Goal: Check status: Check status

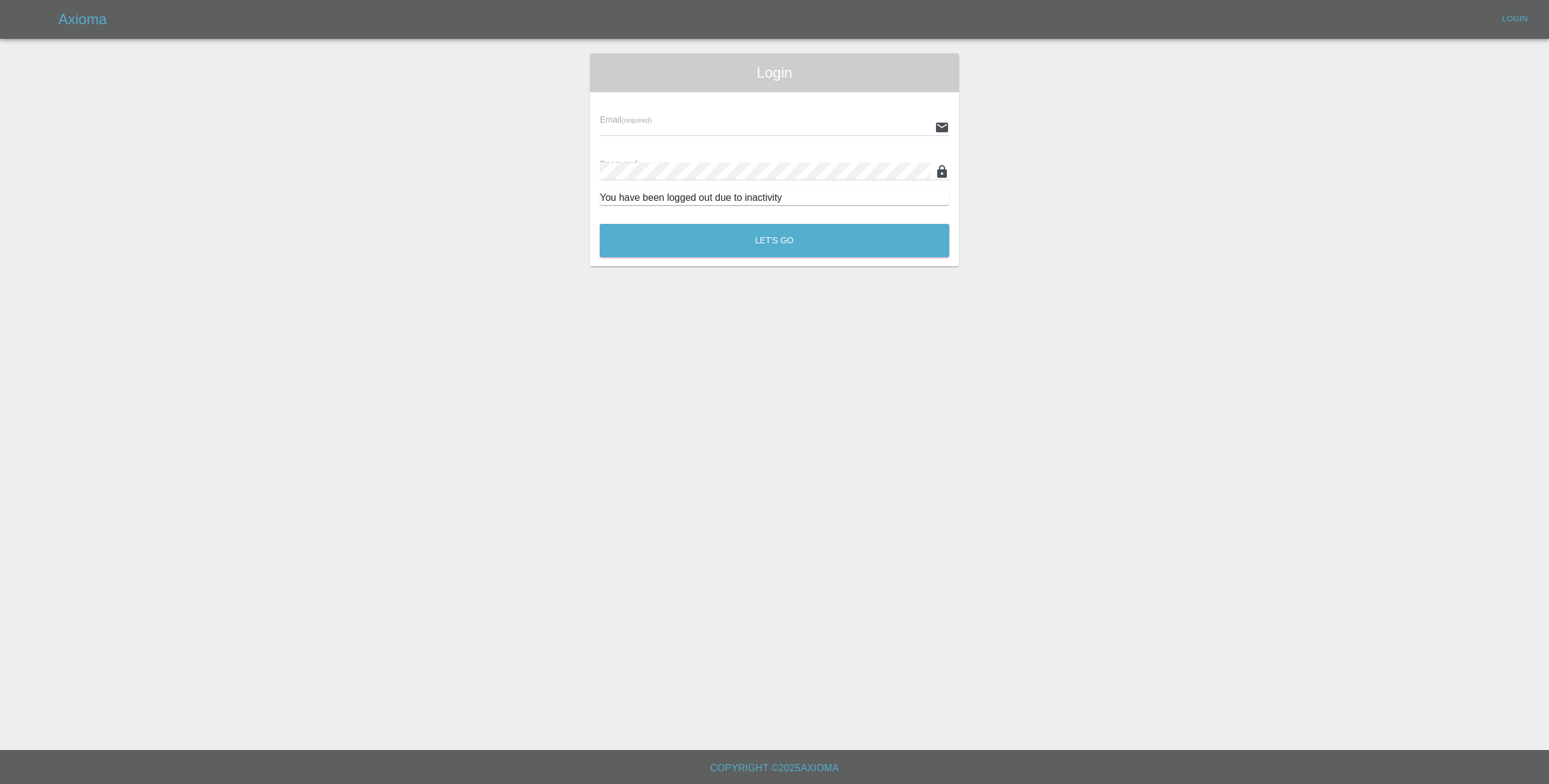
type input "[EMAIL_ADDRESS][DOMAIN_NAME]"
click at [775, 240] on button "Let's Go" at bounding box center [774, 241] width 349 height 33
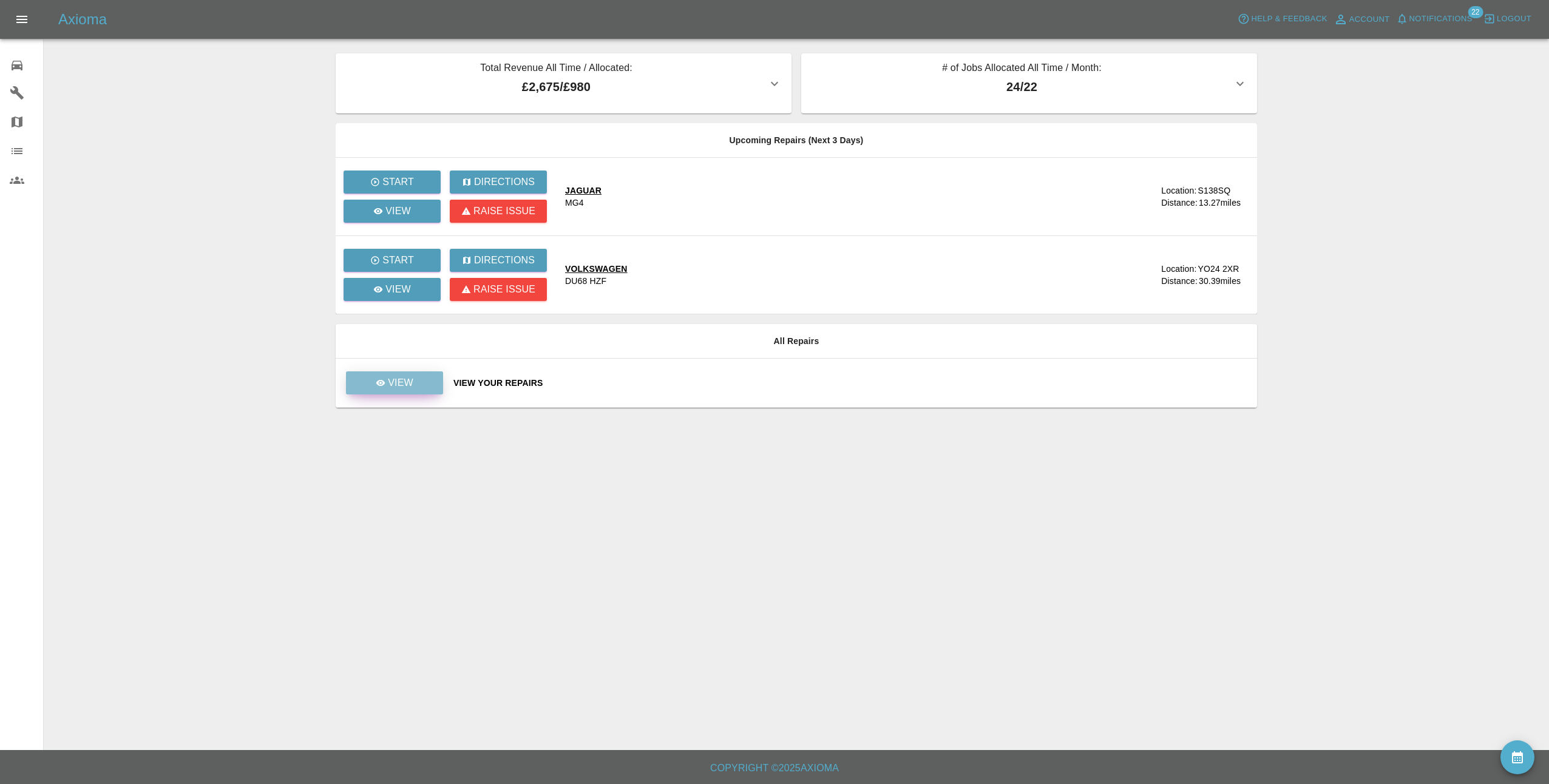
click at [403, 381] on p "View" at bounding box center [401, 383] width 26 height 15
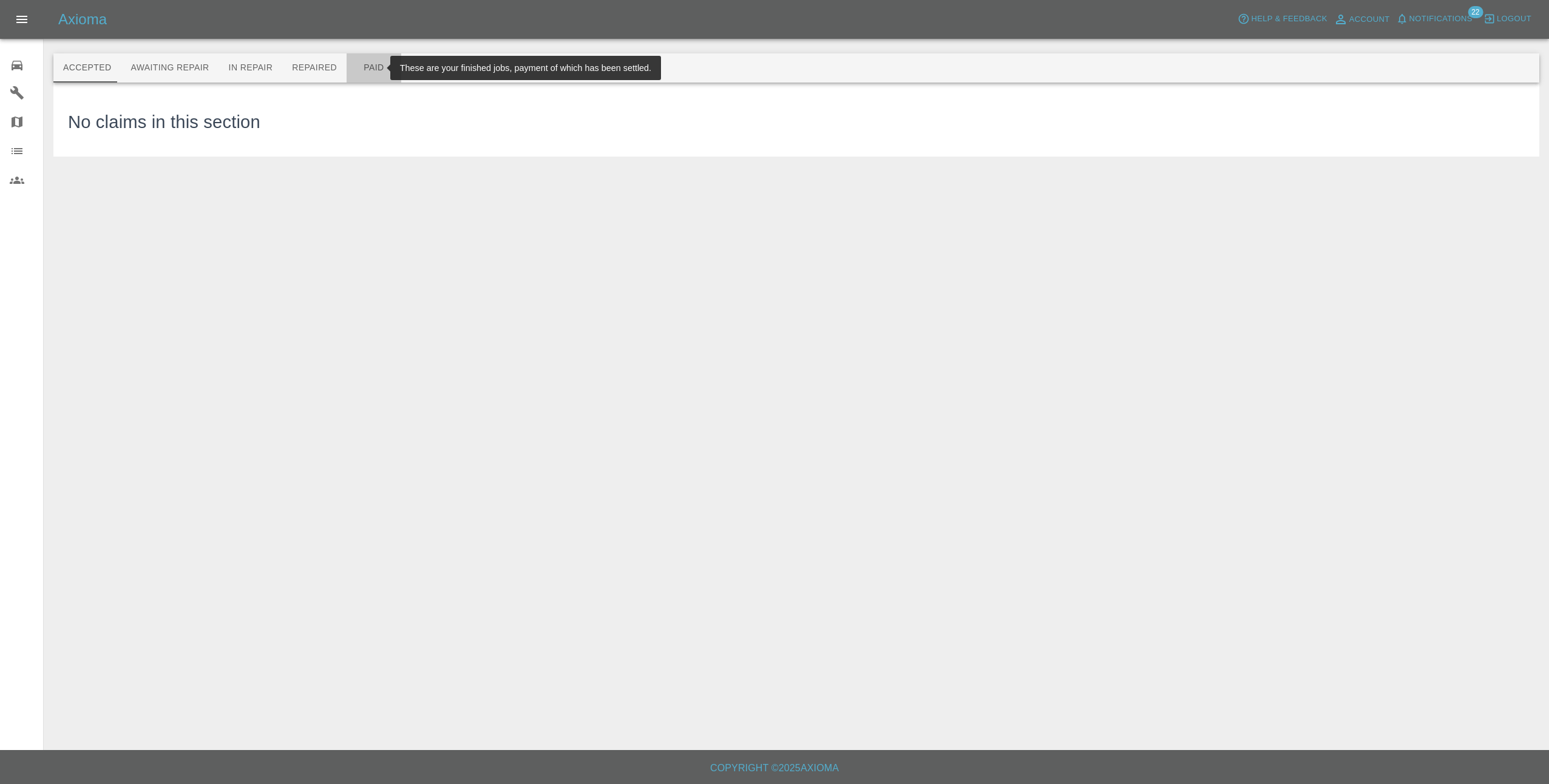
click at [360, 62] on button "Paid" at bounding box center [373, 68] width 54 height 29
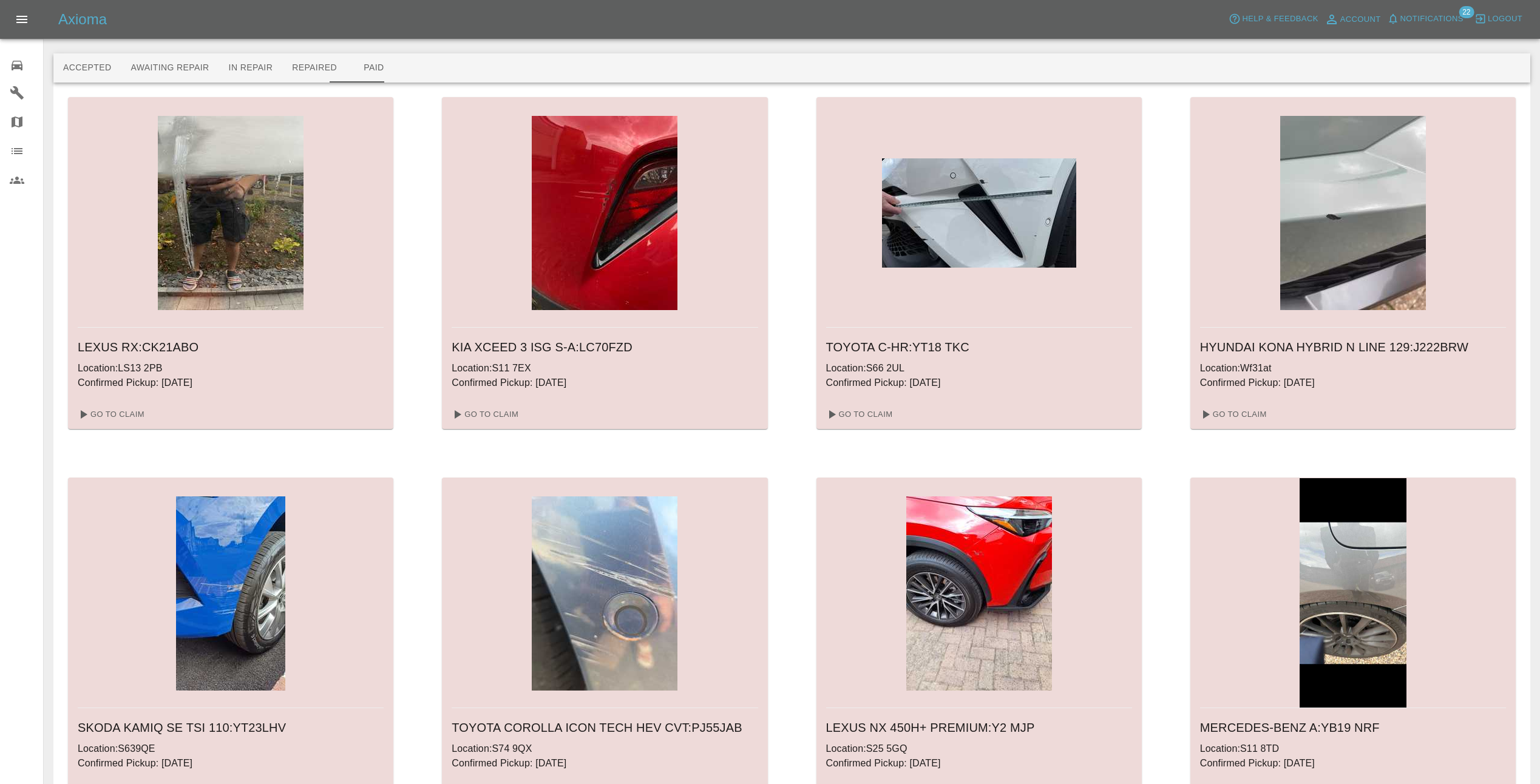
click at [594, 283] on img at bounding box center [604, 212] width 145 height 194
click at [508, 415] on link "Go To Claim" at bounding box center [484, 414] width 74 height 19
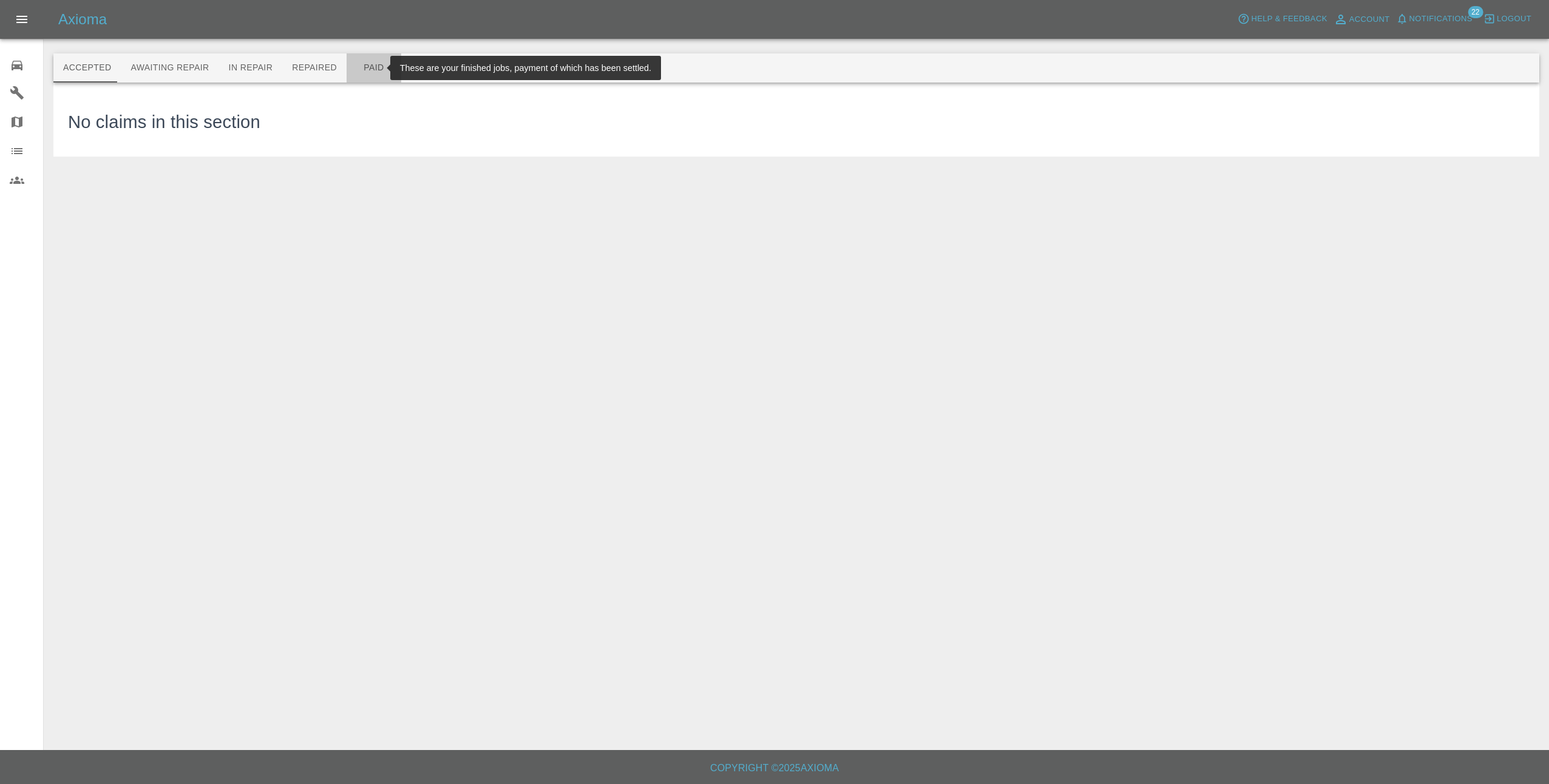
click at [357, 75] on button "Paid" at bounding box center [373, 68] width 54 height 29
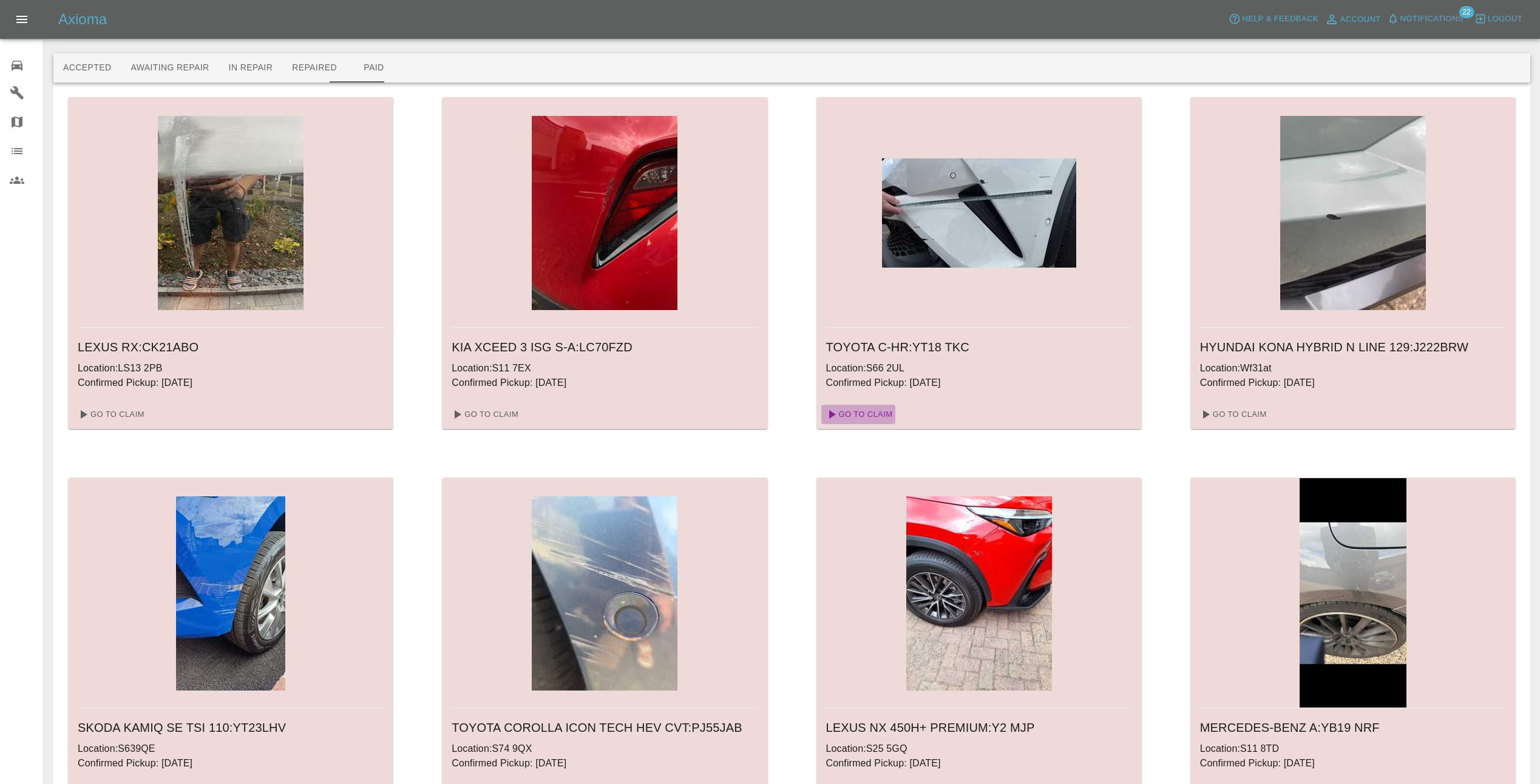
click at [873, 415] on link "Go To Claim" at bounding box center [858, 414] width 74 height 19
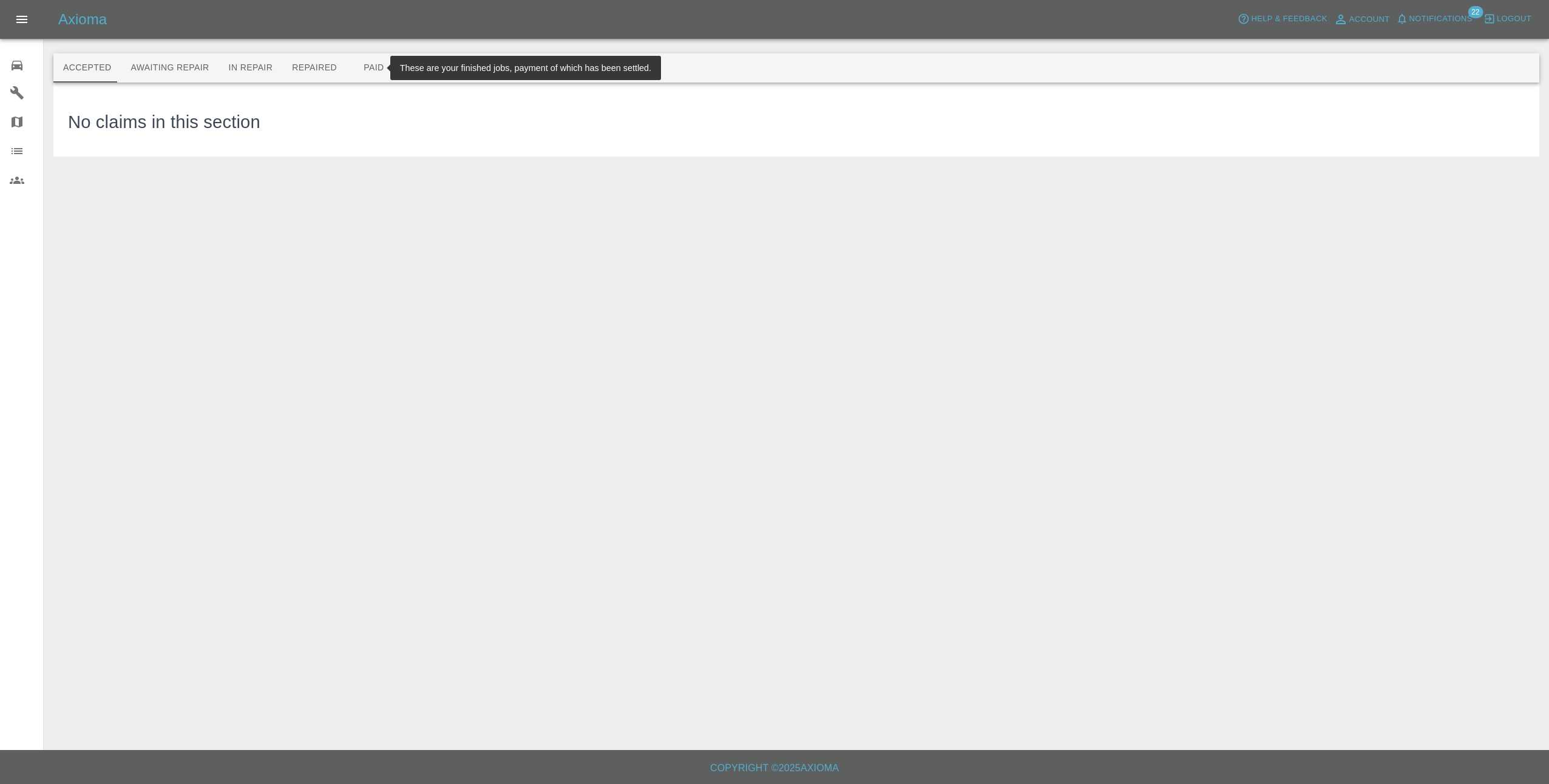
click at [360, 67] on button "Paid" at bounding box center [373, 68] width 54 height 29
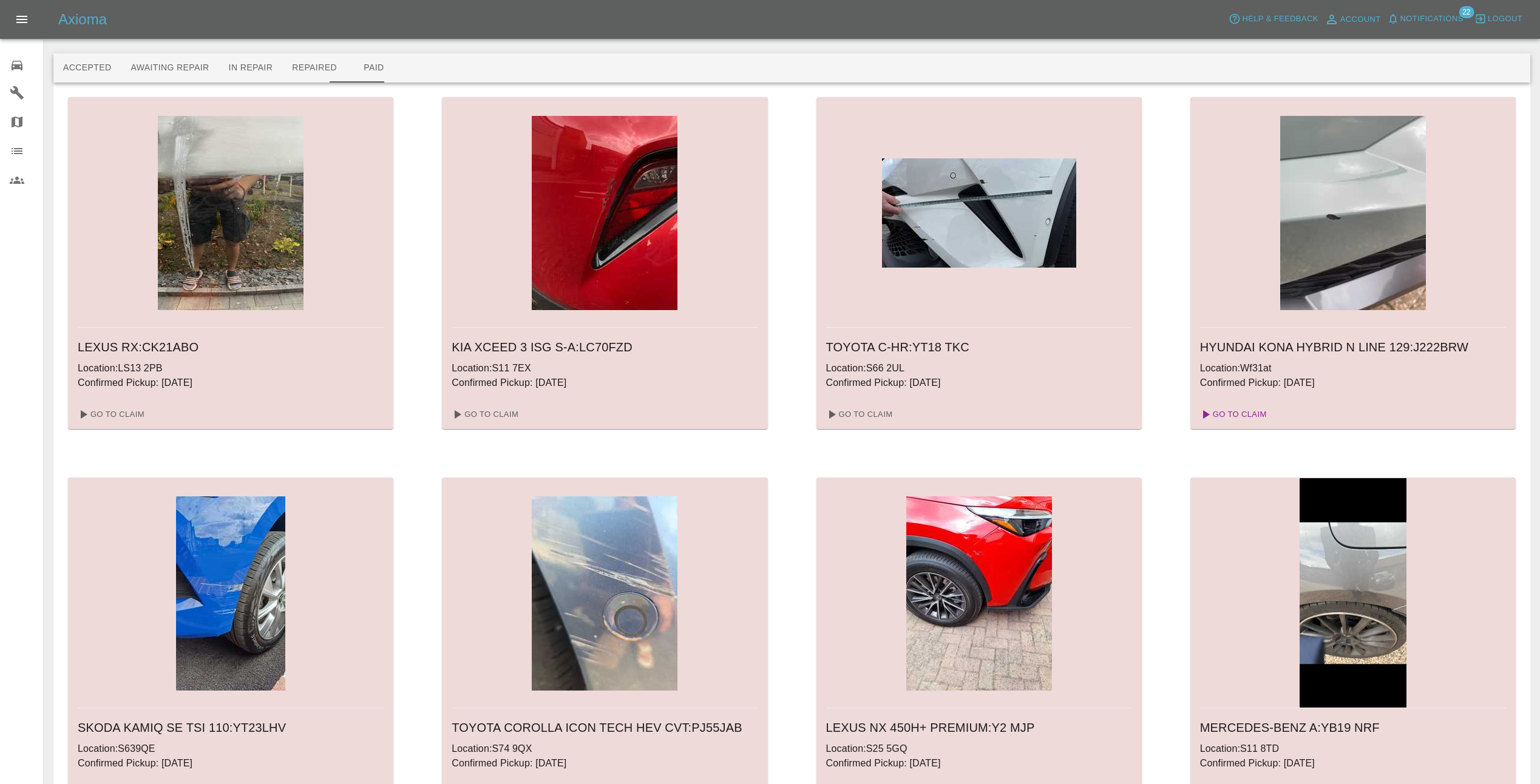
click at [1228, 414] on link "Go To Claim" at bounding box center [1232, 414] width 74 height 19
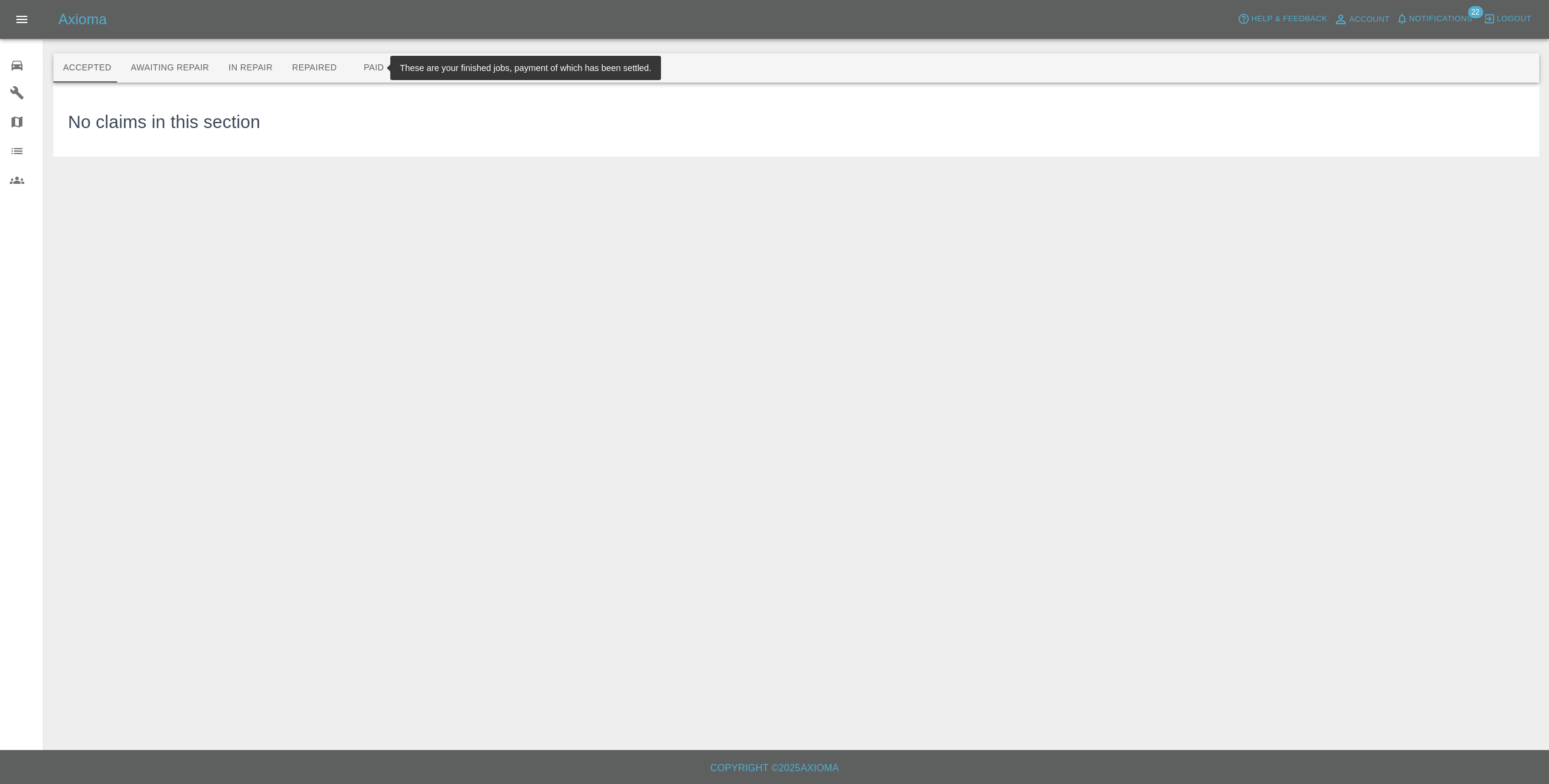
click at [371, 64] on button "Paid" at bounding box center [373, 68] width 54 height 29
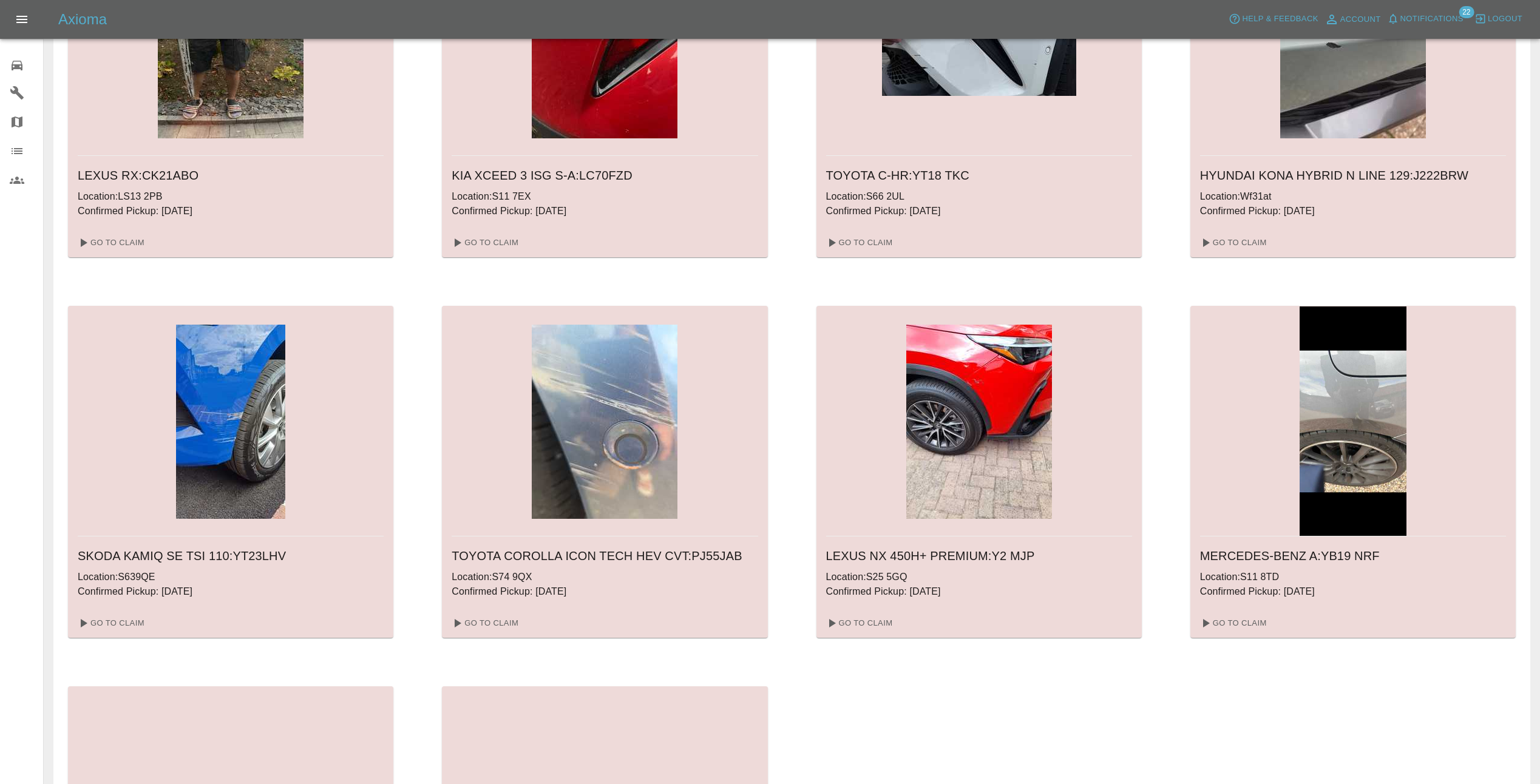
scroll to position [182, 0]
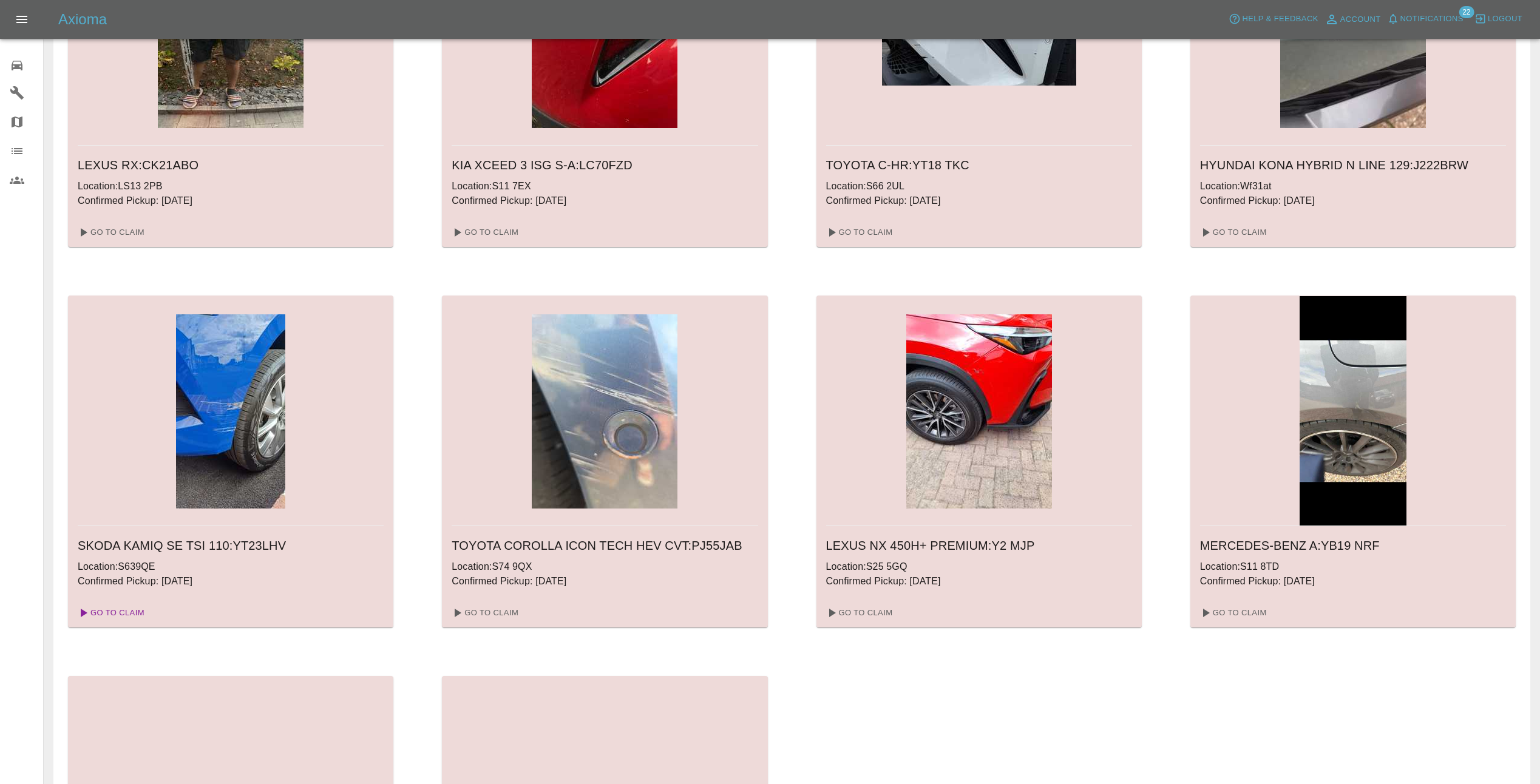
click at [132, 612] on link "Go To Claim" at bounding box center [109, 612] width 74 height 19
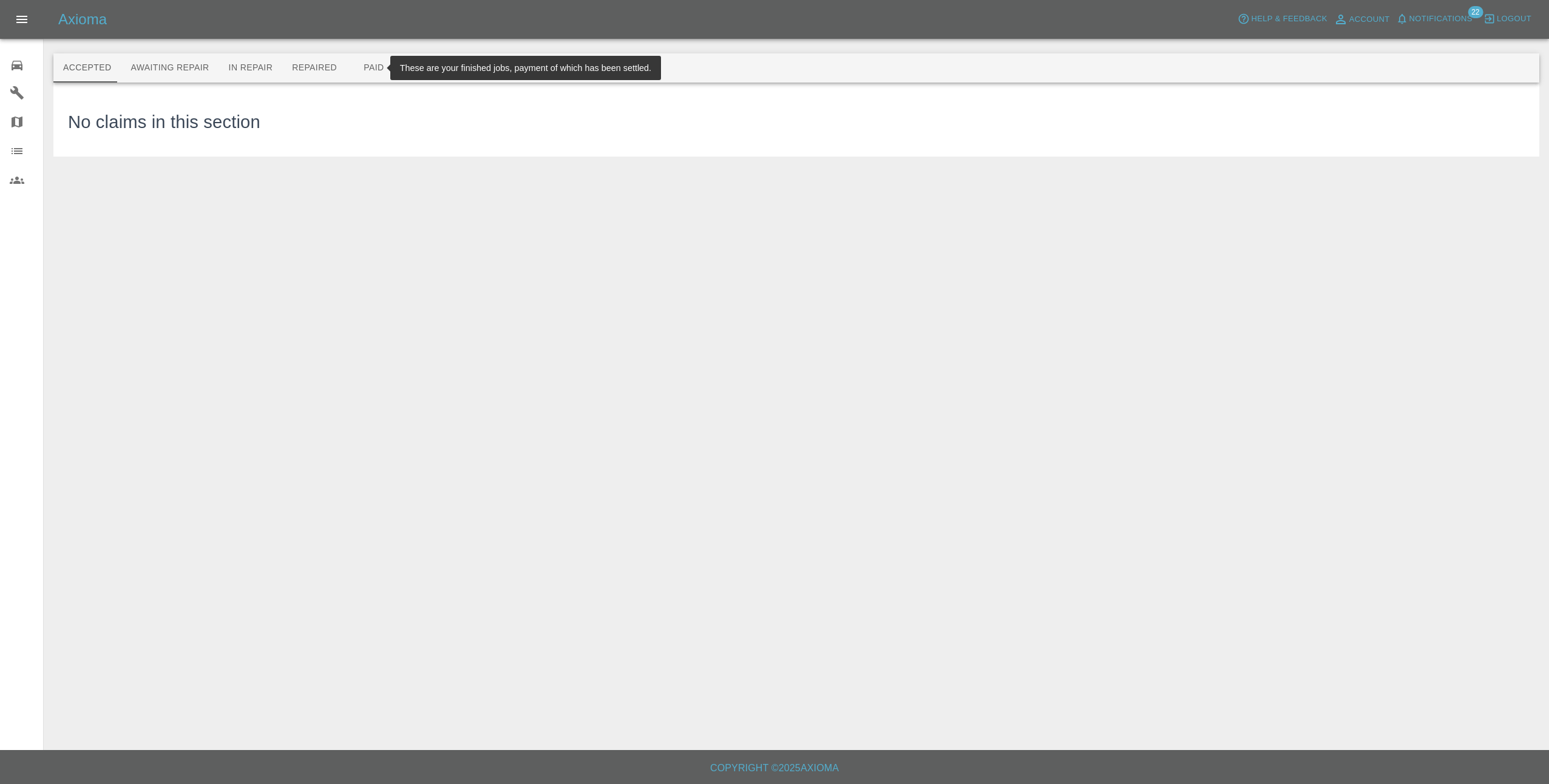
click at [355, 70] on button "Paid" at bounding box center [373, 68] width 54 height 29
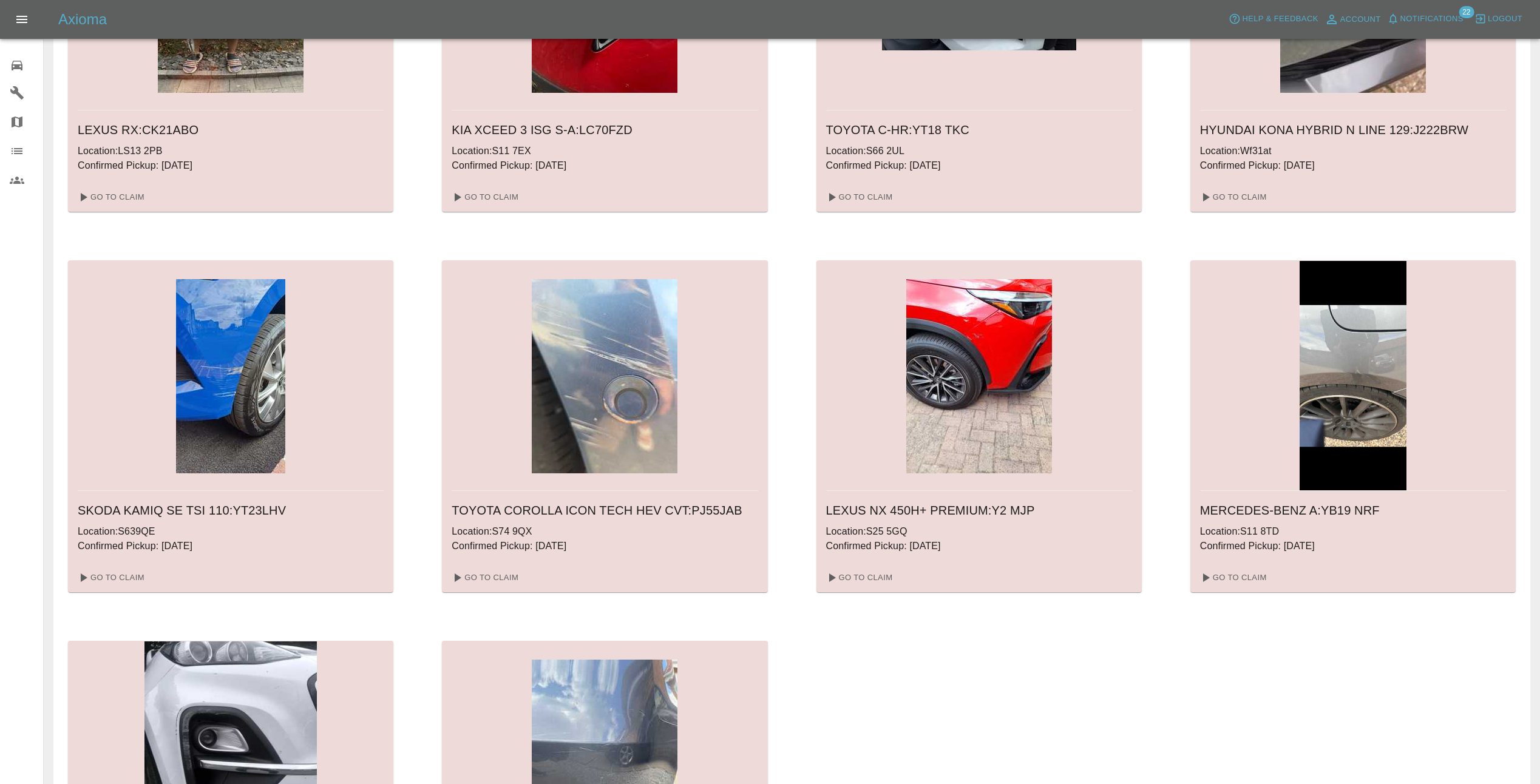
scroll to position [243, 0]
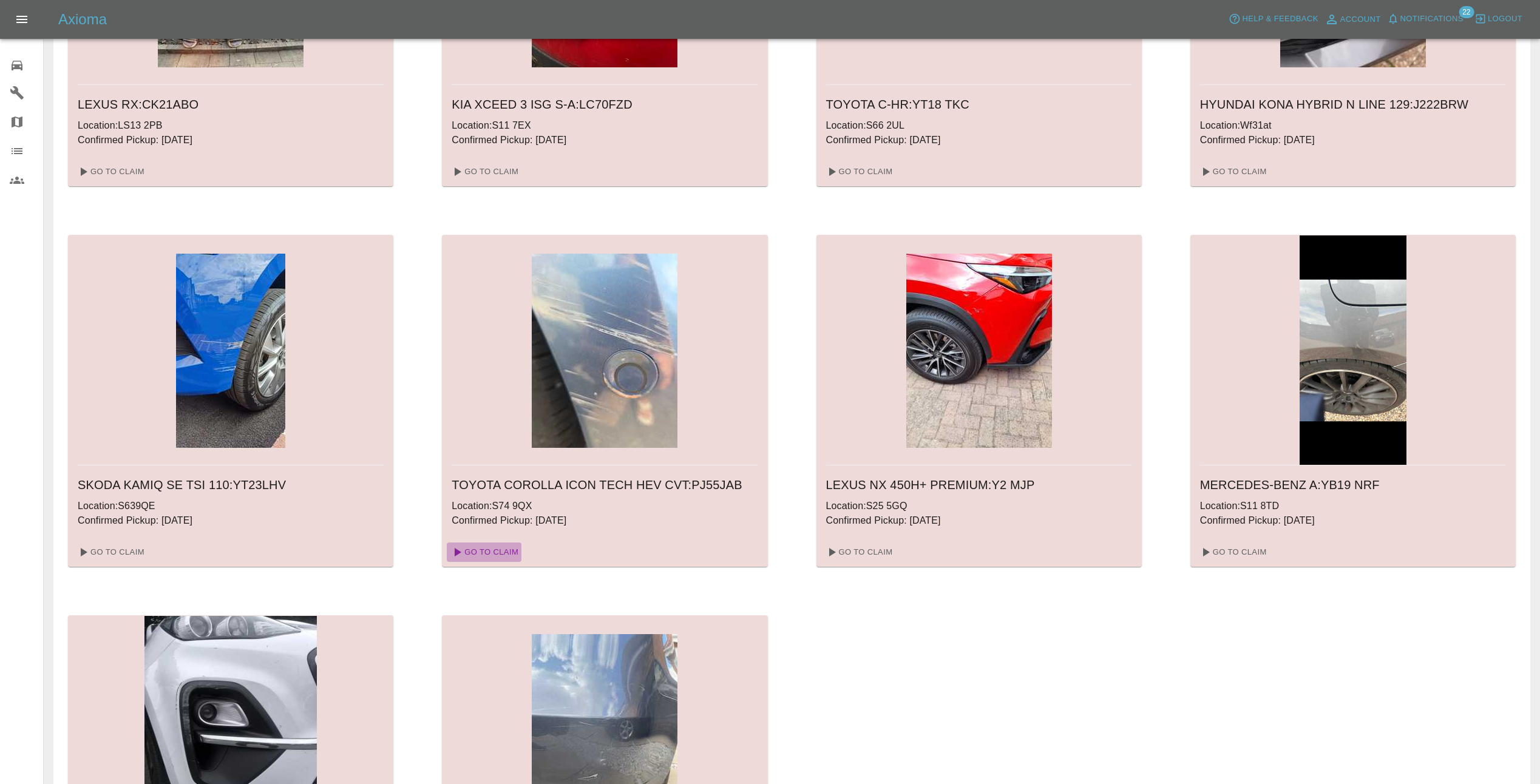
click at [499, 554] on link "Go To Claim" at bounding box center [484, 551] width 74 height 19
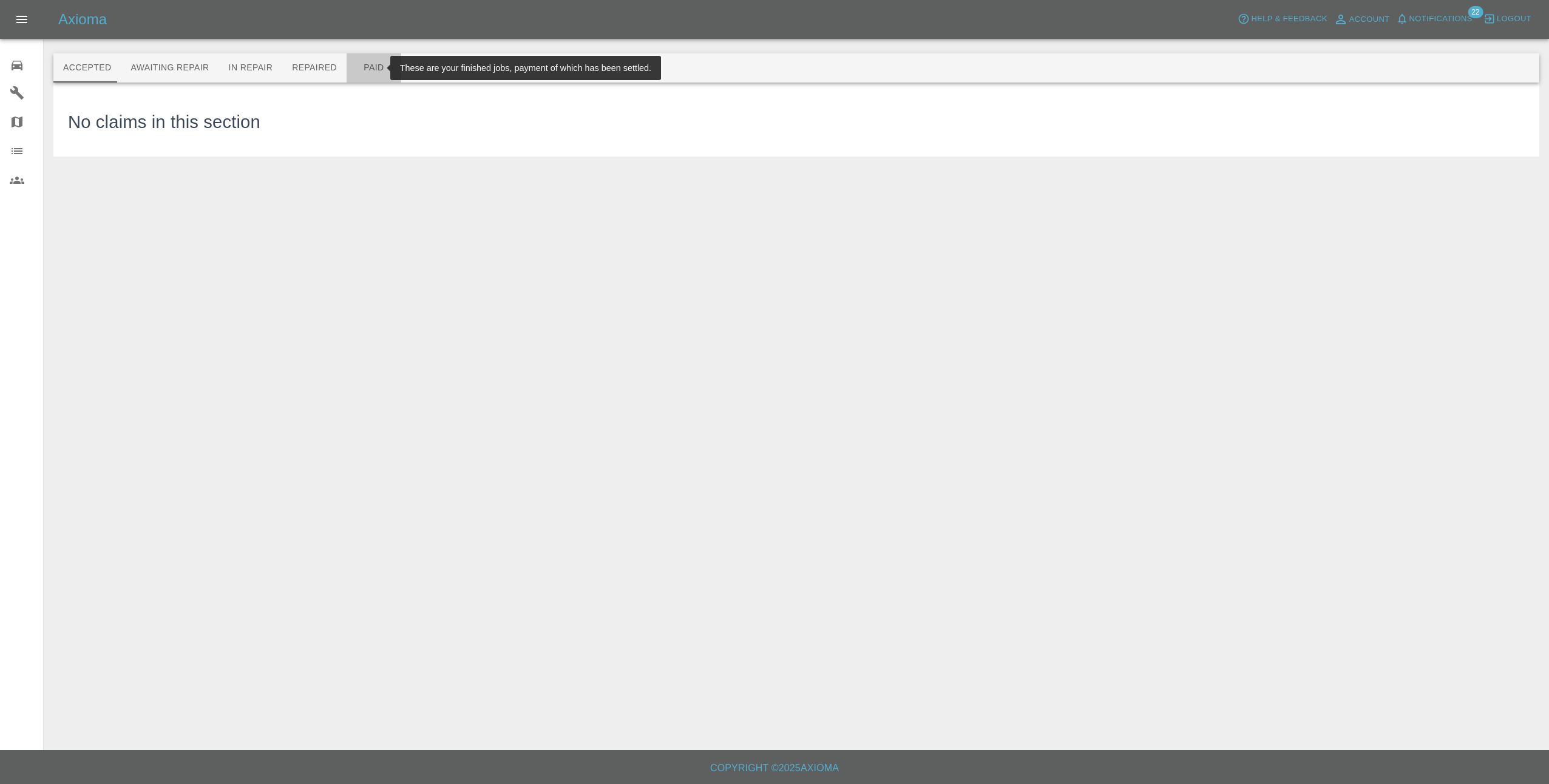
click at [369, 68] on button "Paid" at bounding box center [373, 68] width 54 height 29
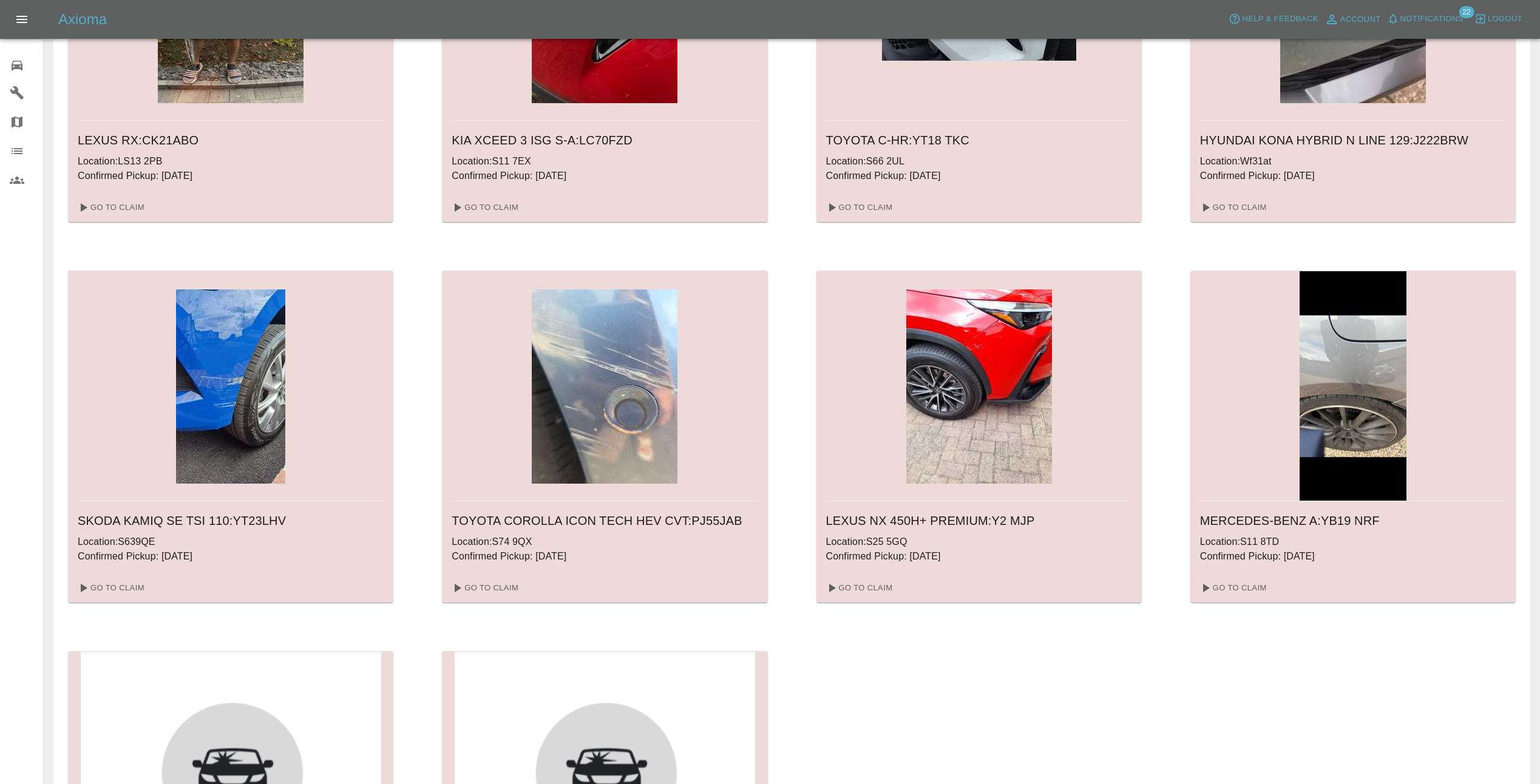
scroll to position [303, 0]
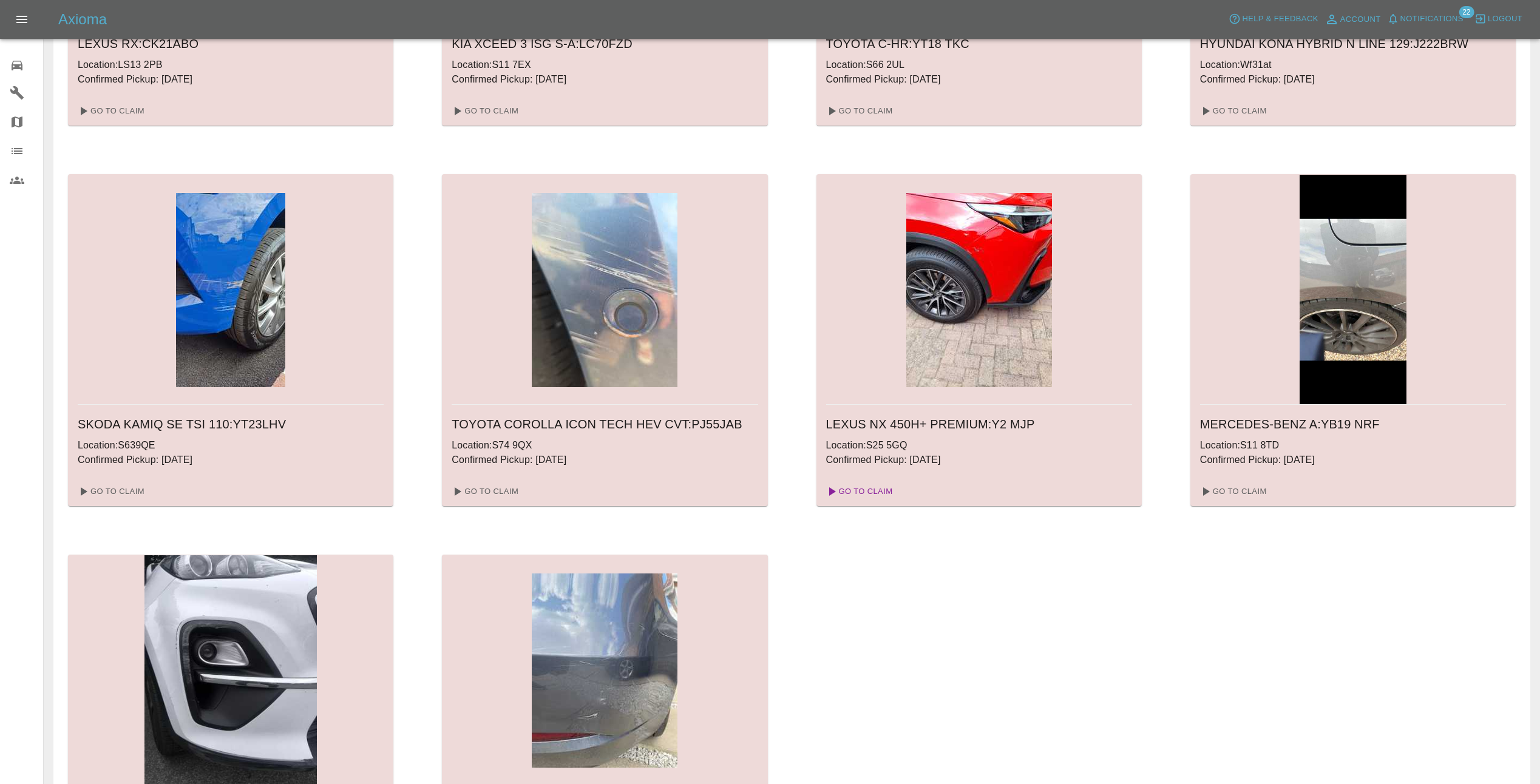
click at [864, 486] on link "Go To Claim" at bounding box center [858, 491] width 74 height 19
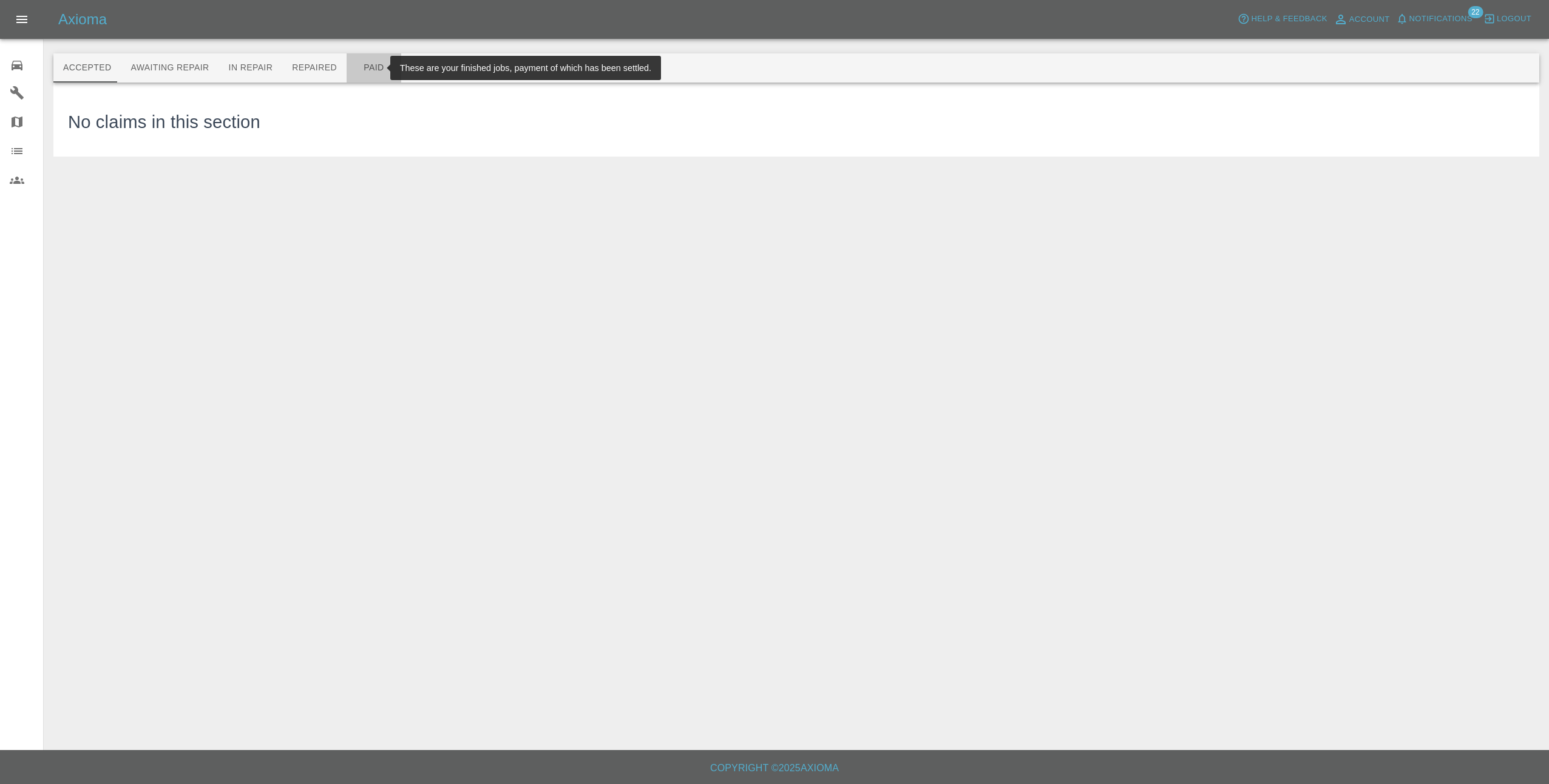
click at [360, 72] on button "Paid" at bounding box center [373, 68] width 54 height 29
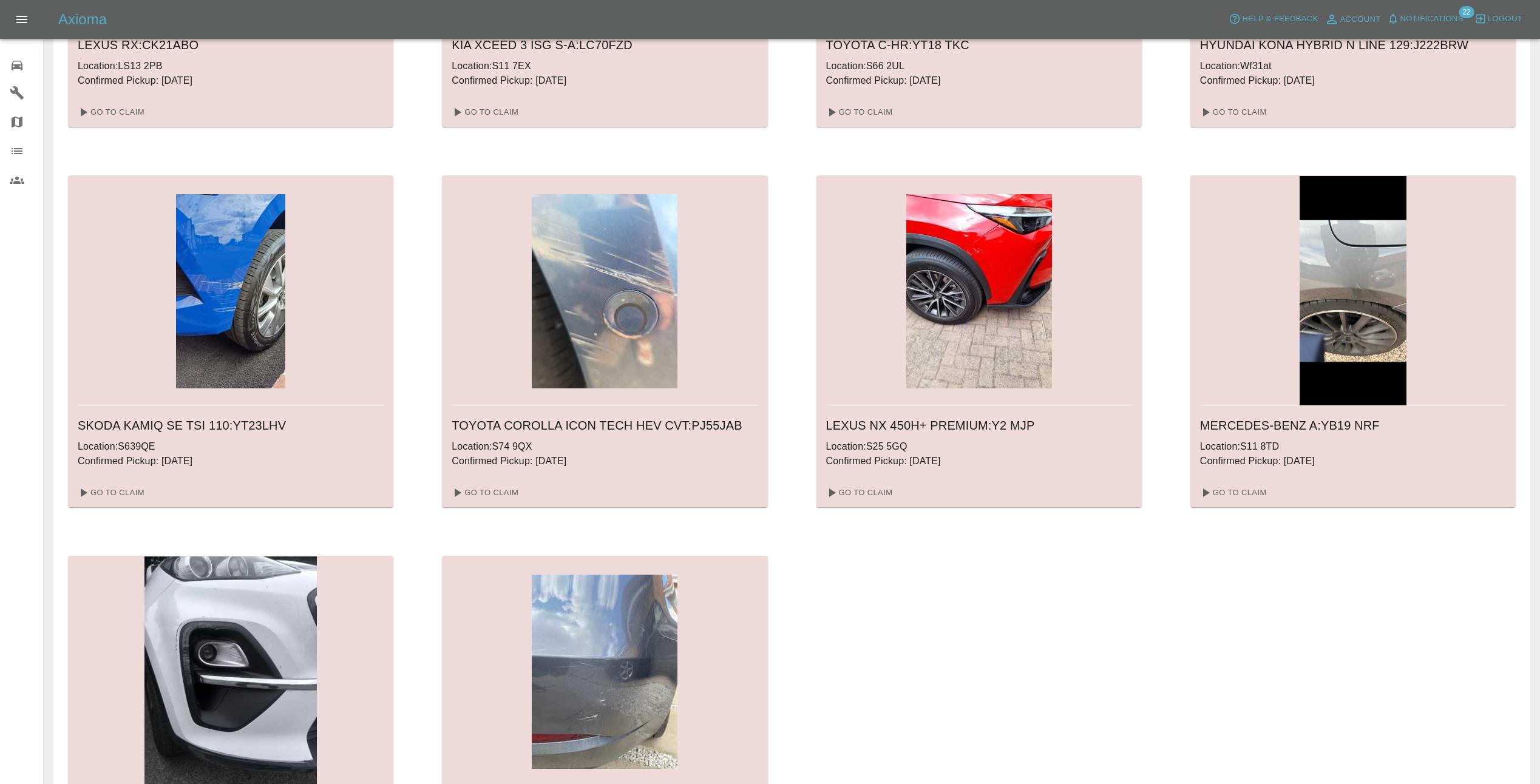
scroll to position [303, 0]
click at [1237, 492] on link "Go To Claim" at bounding box center [1232, 491] width 74 height 19
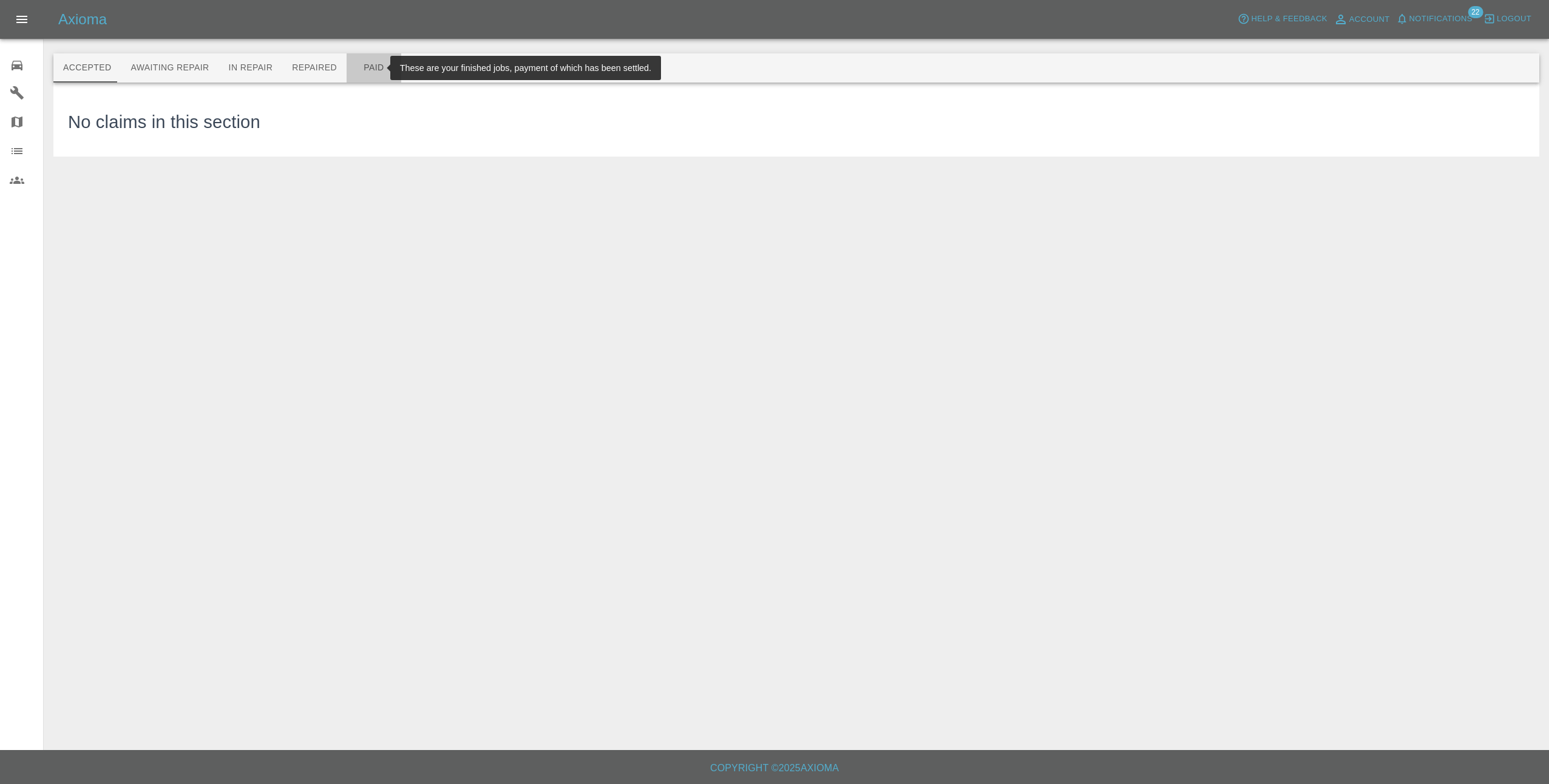
click at [361, 67] on button "Paid" at bounding box center [373, 68] width 54 height 29
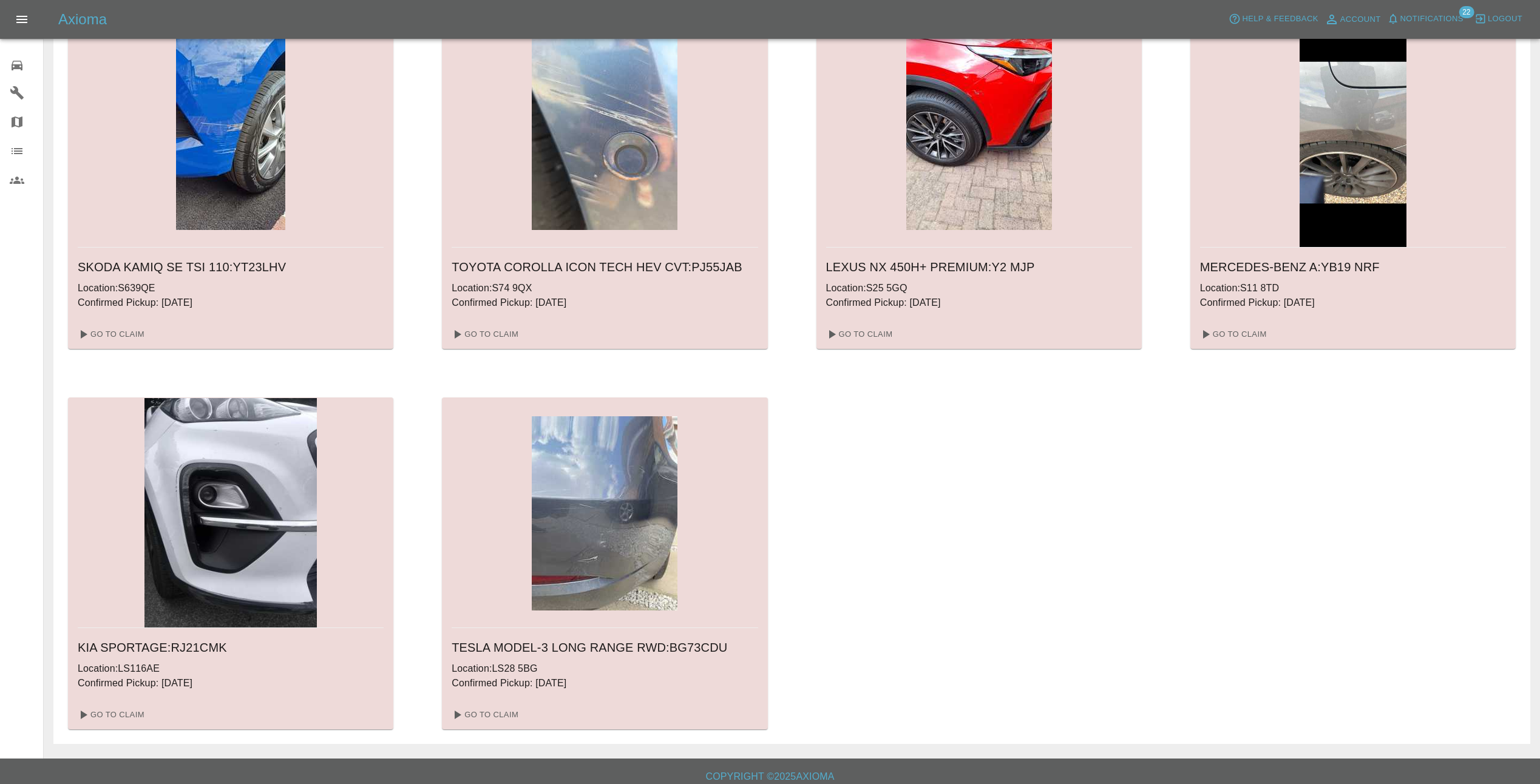
scroll to position [469, 0]
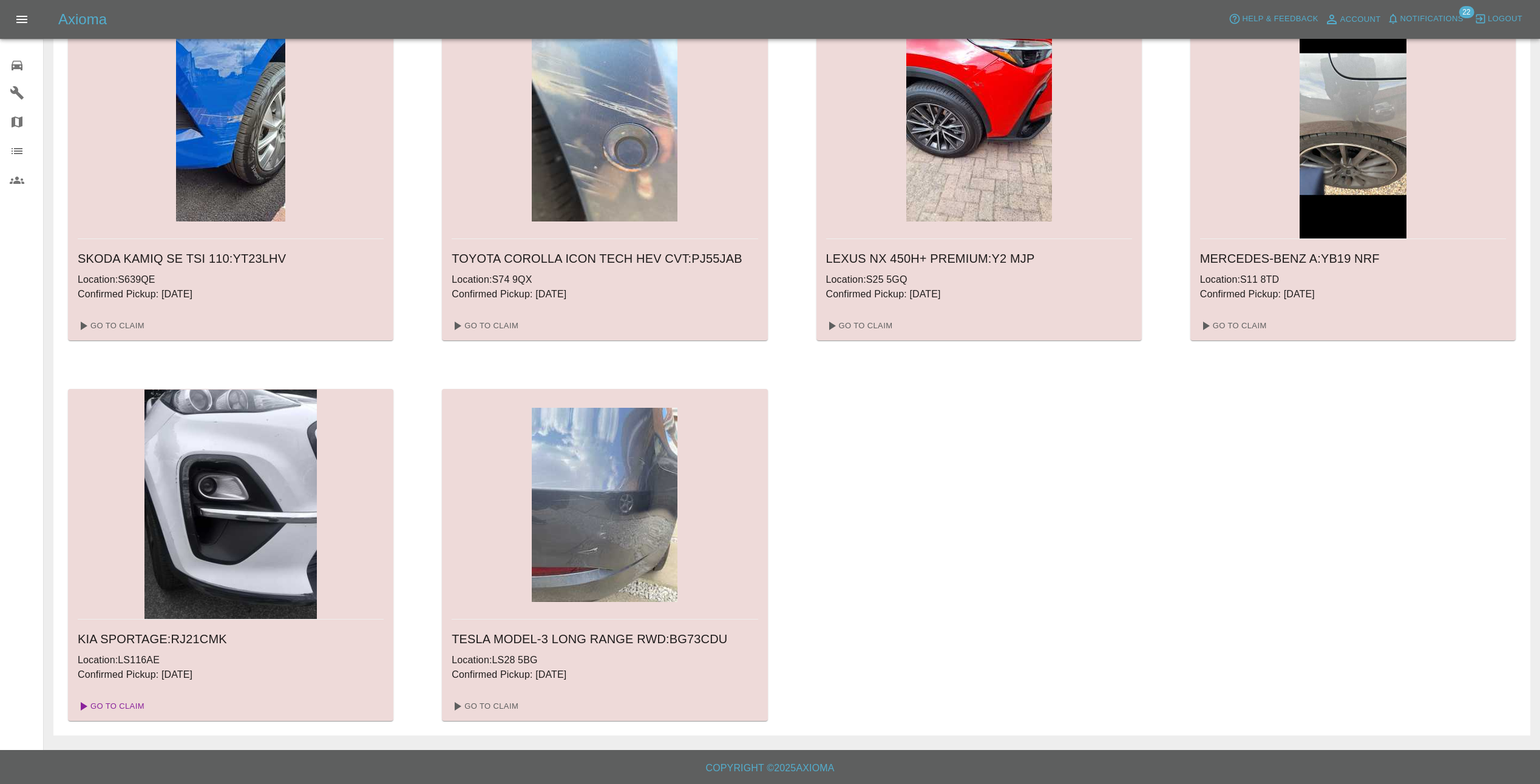
click at [119, 707] on link "Go To Claim" at bounding box center [109, 706] width 74 height 19
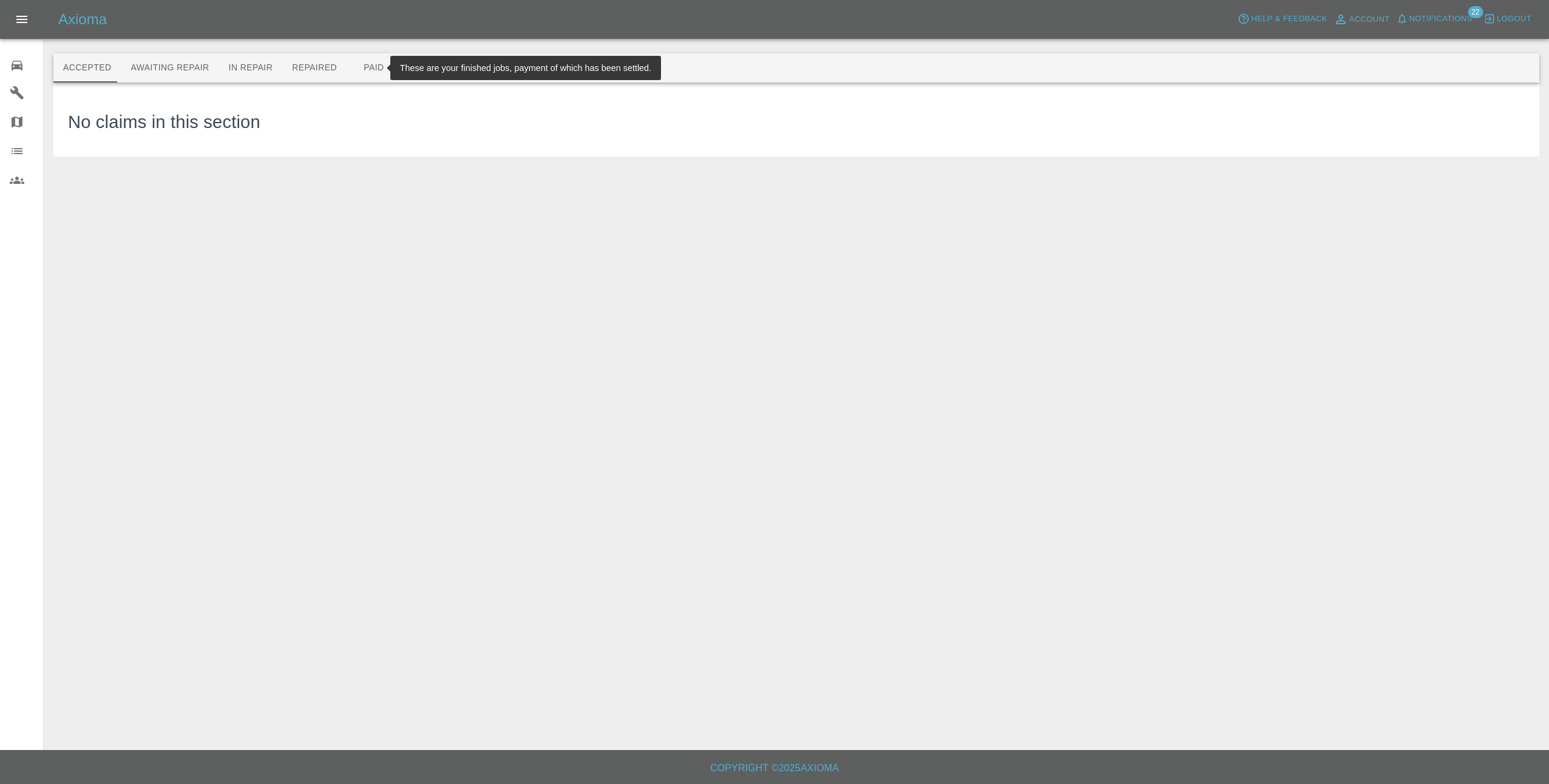
click at [347, 63] on button "Paid" at bounding box center [373, 68] width 54 height 29
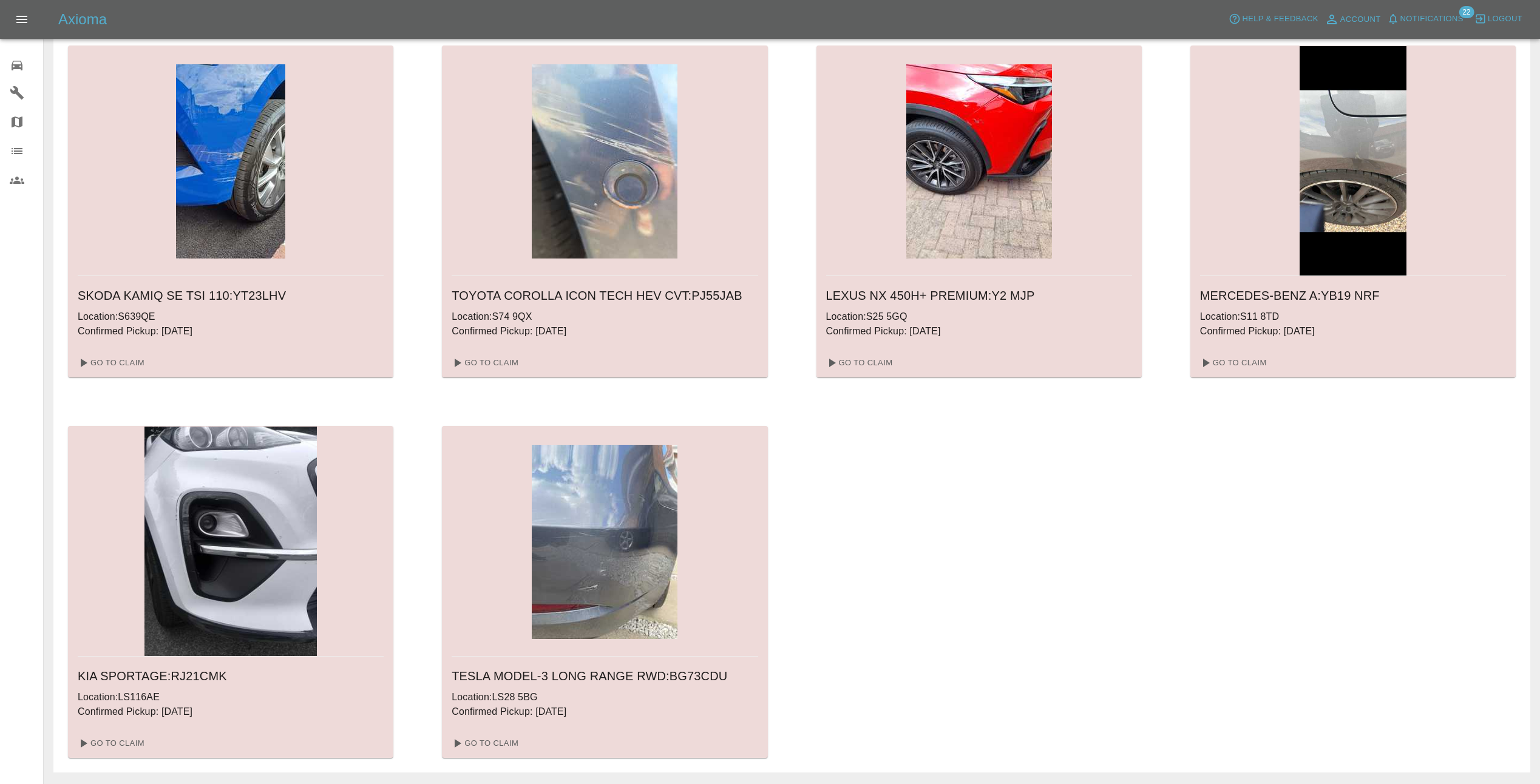
scroll to position [469, 0]
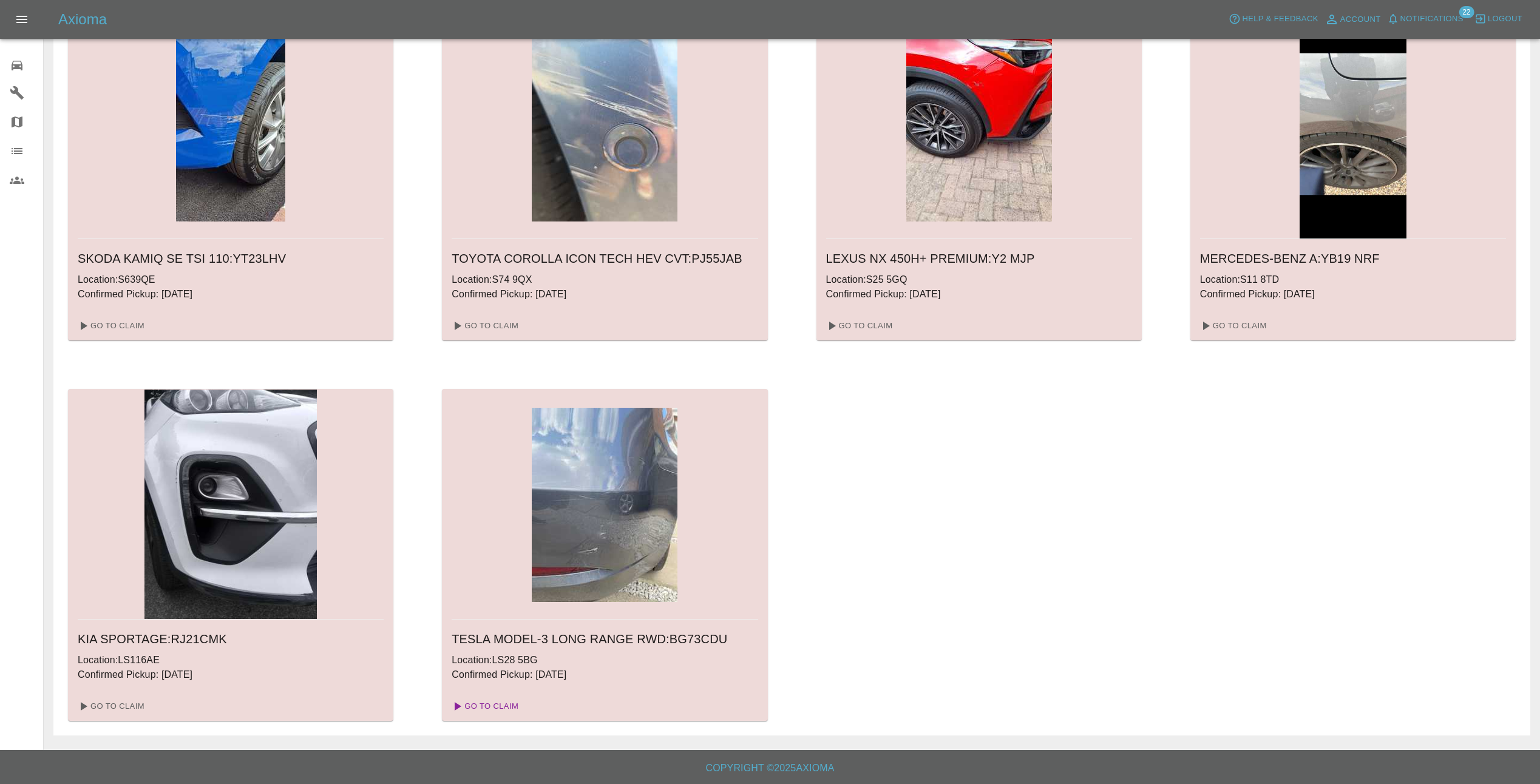
click at [484, 705] on link "Go To Claim" at bounding box center [484, 706] width 74 height 19
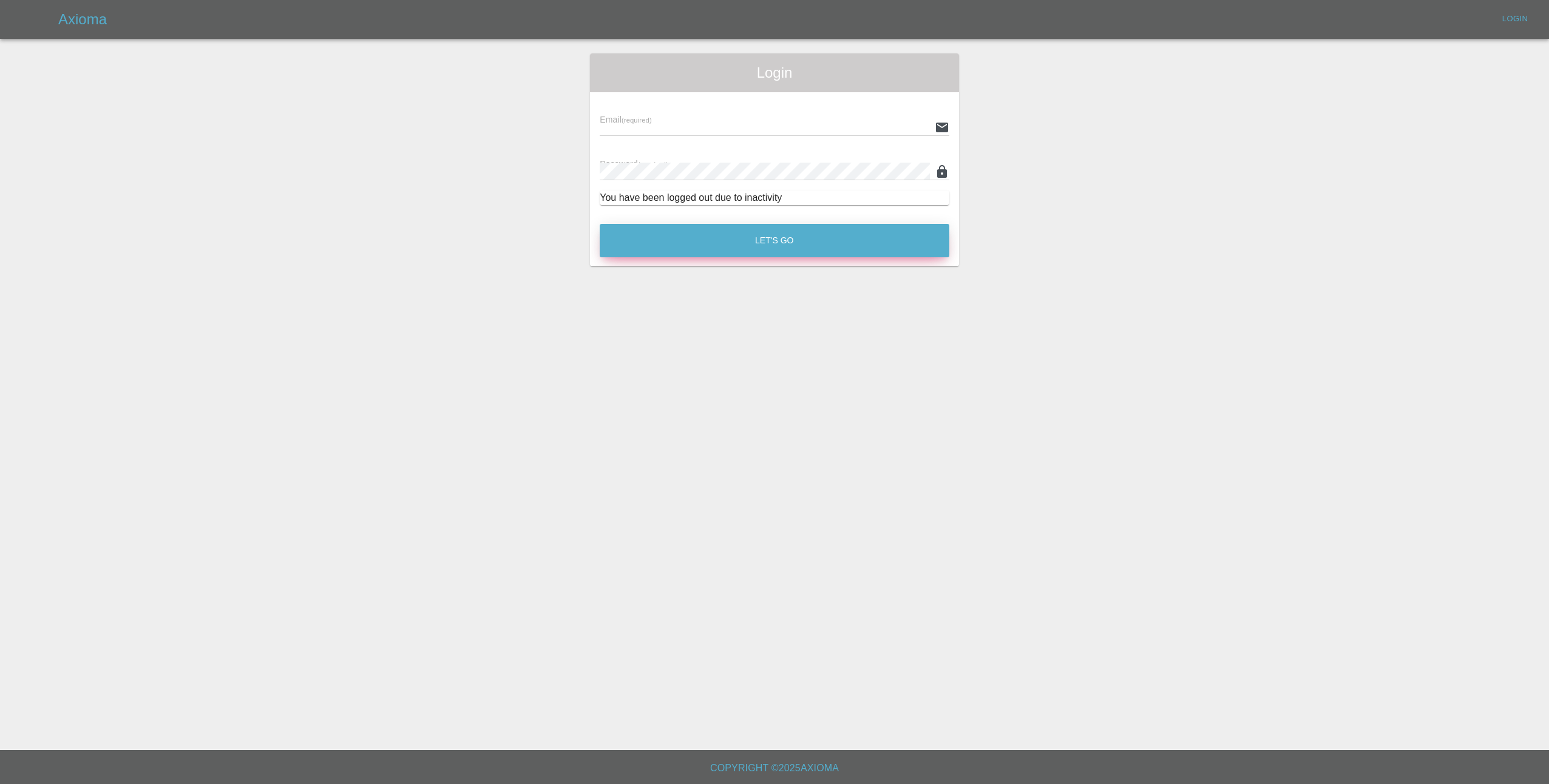
type input "[EMAIL_ADDRESS][DOMAIN_NAME]"
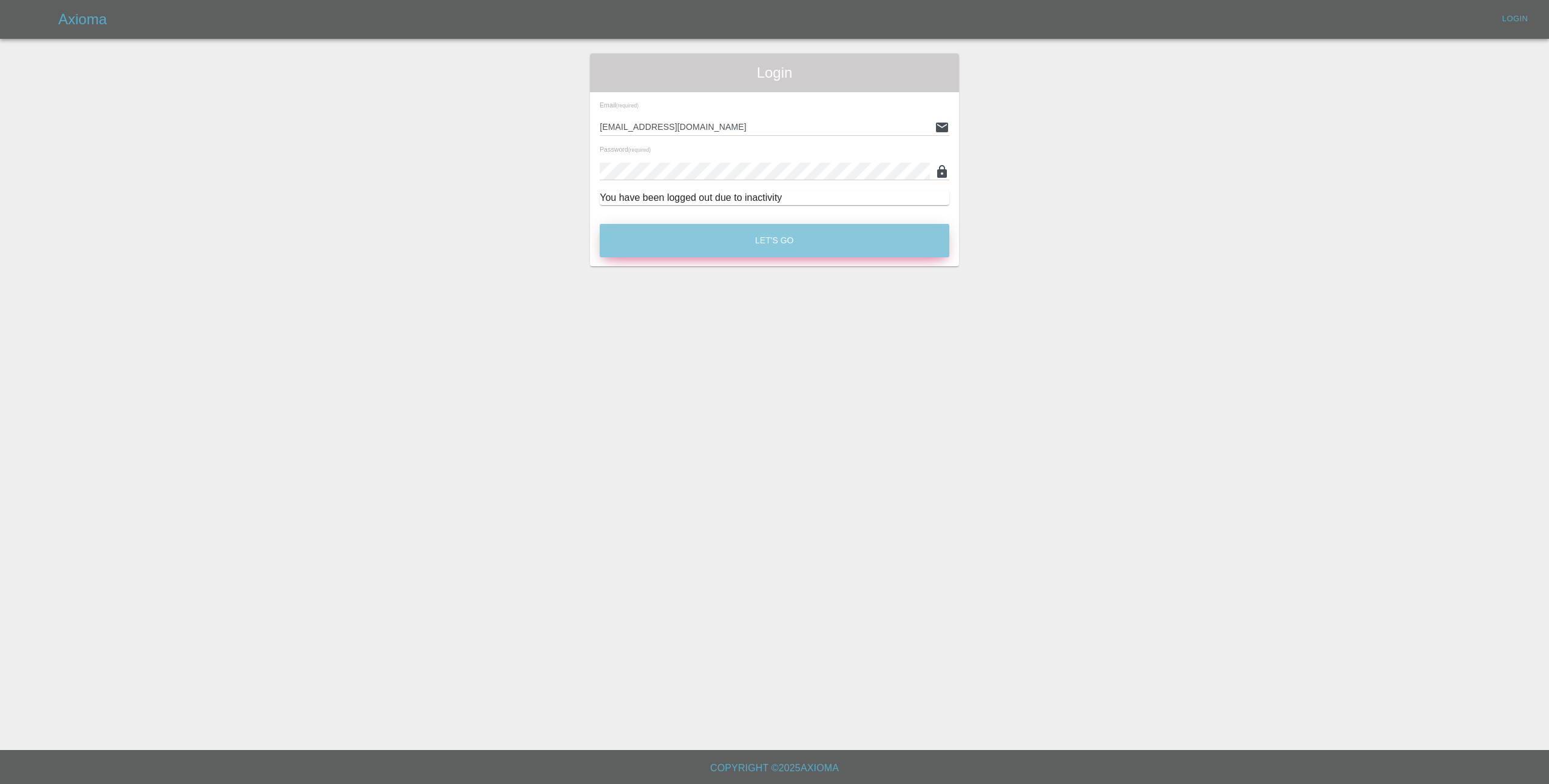
click at [798, 232] on button "Let's Go" at bounding box center [774, 241] width 349 height 33
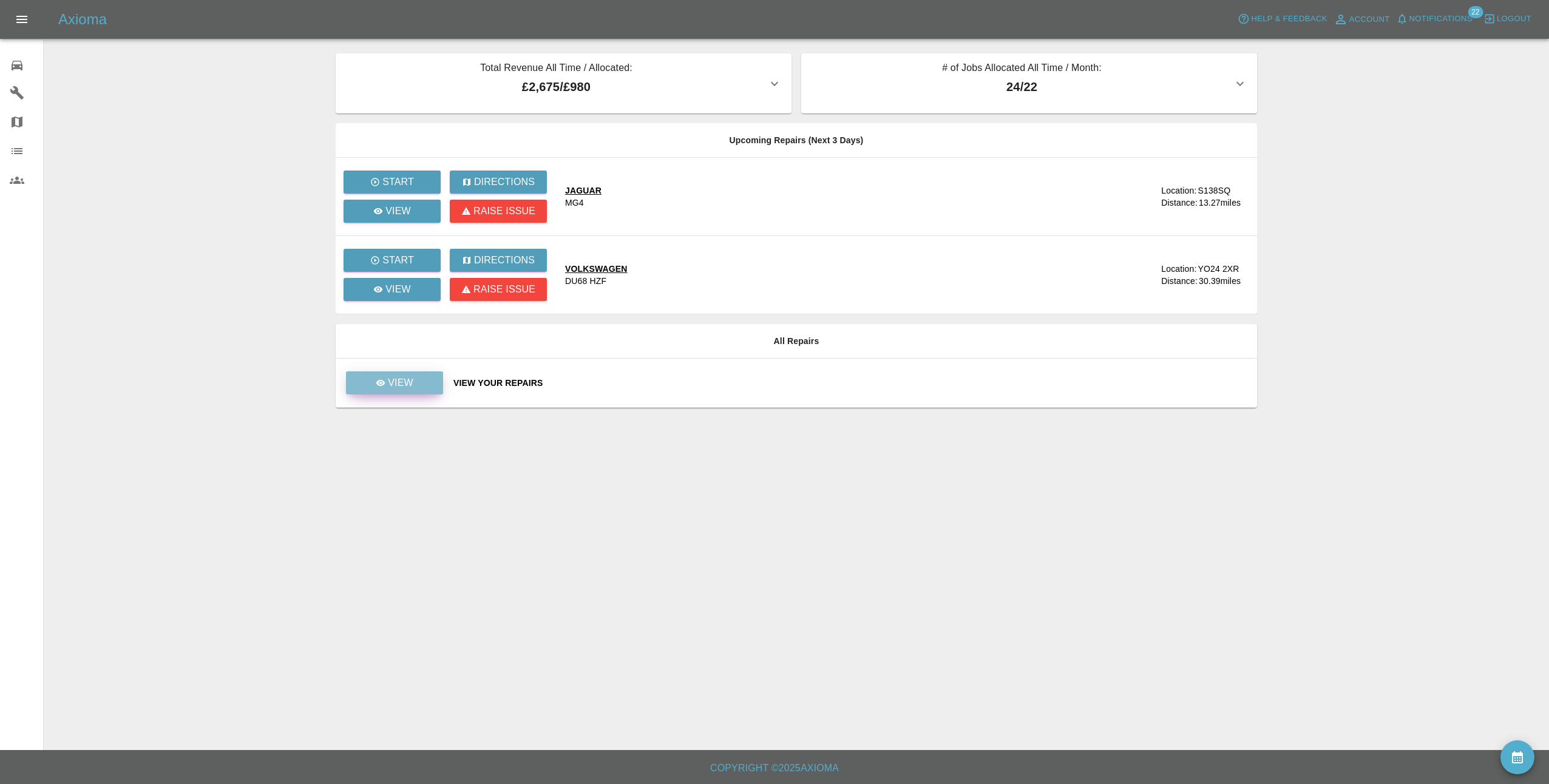
click at [383, 372] on link "View" at bounding box center [394, 382] width 97 height 23
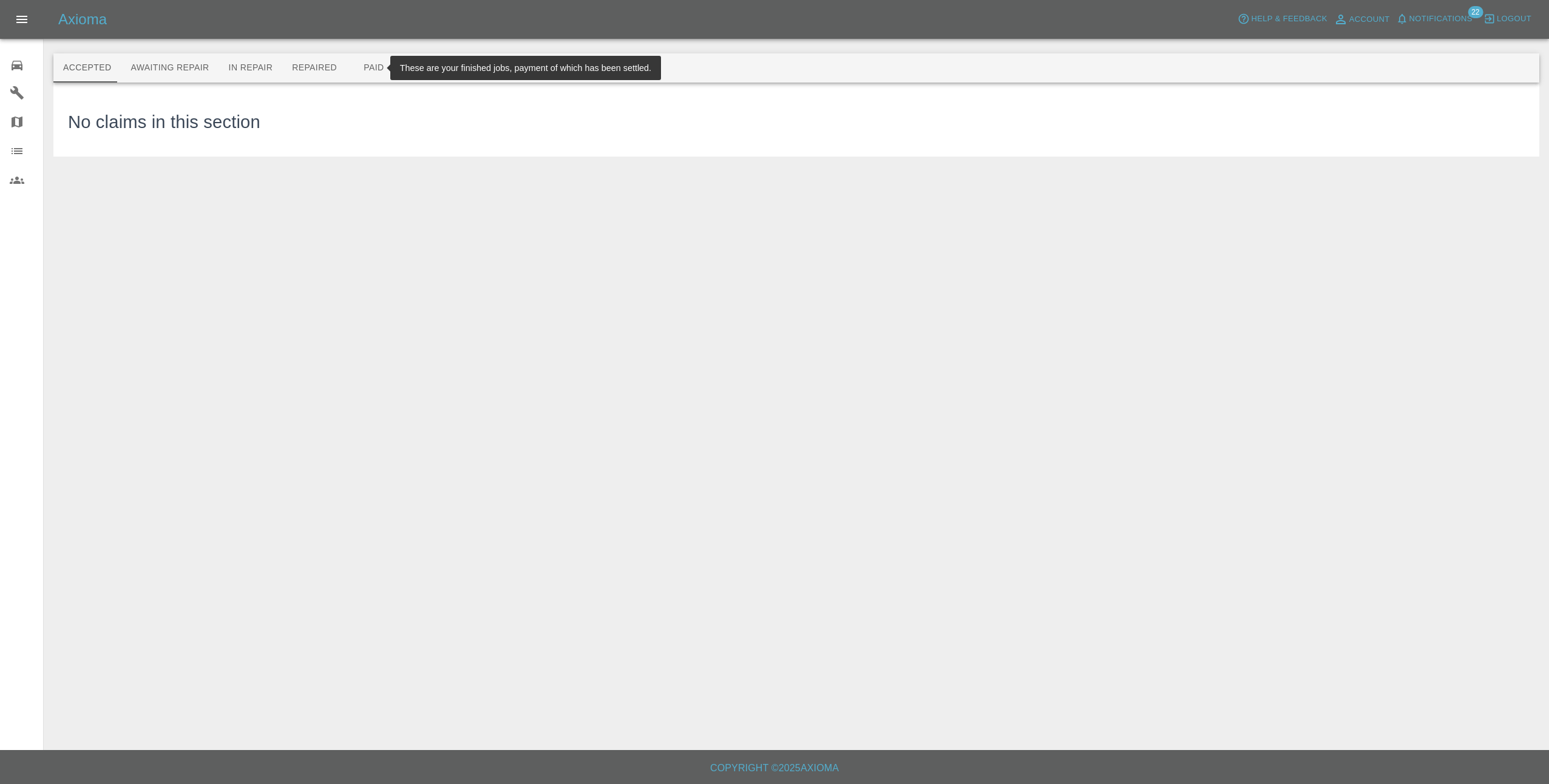
click at [373, 62] on button "Paid" at bounding box center [373, 68] width 54 height 29
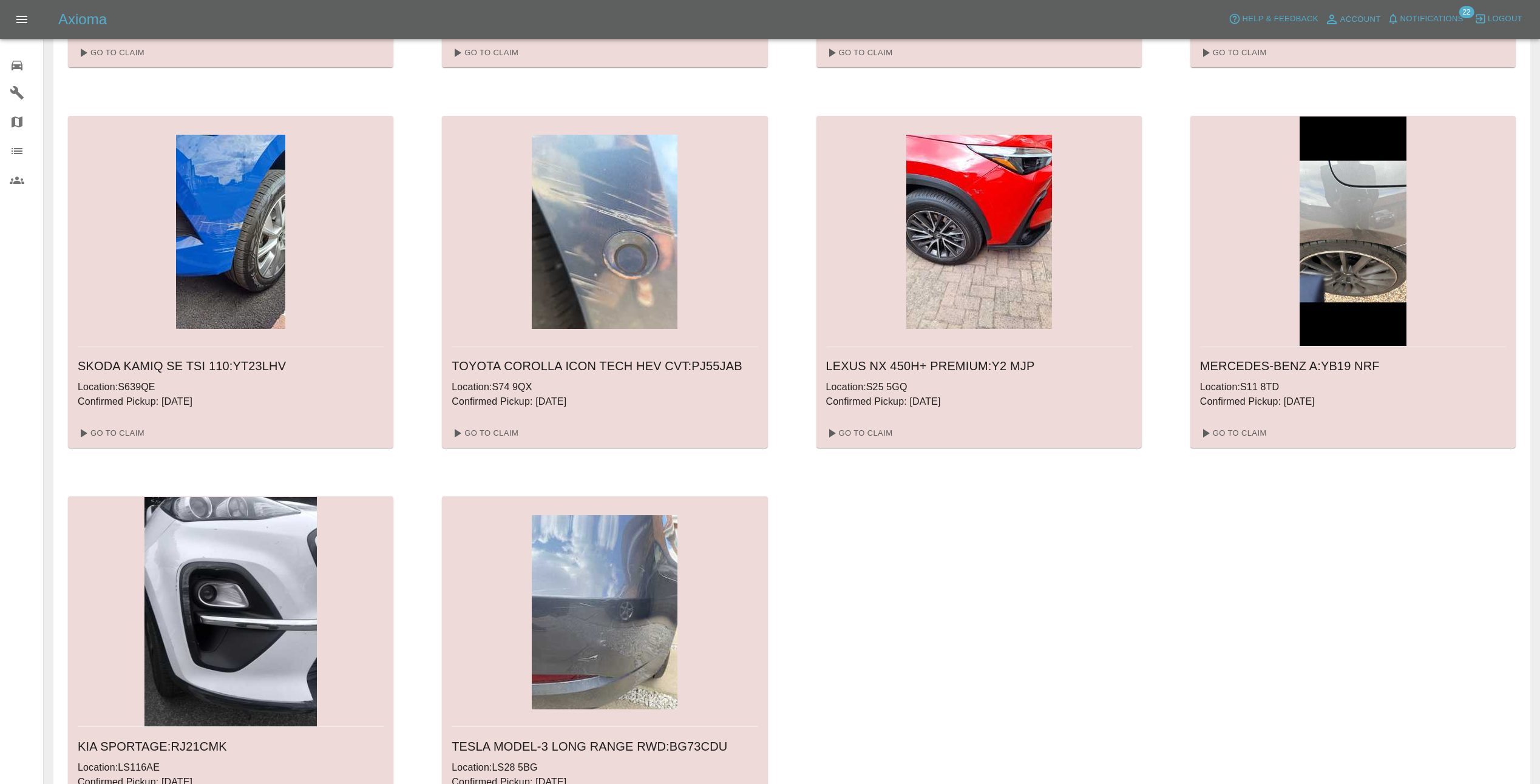
scroll to position [425, 0]
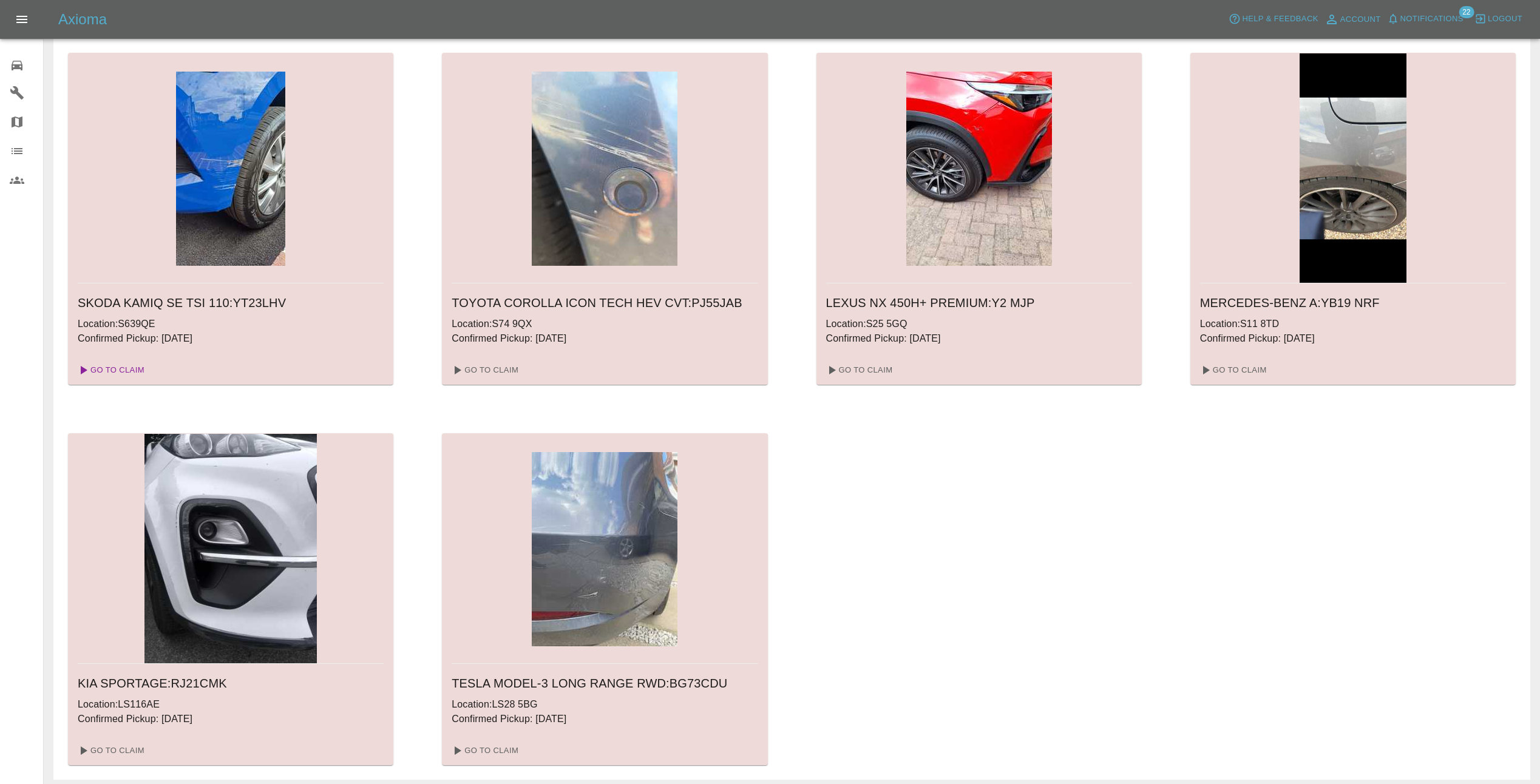
click at [131, 369] on link "Go To Claim" at bounding box center [109, 369] width 74 height 19
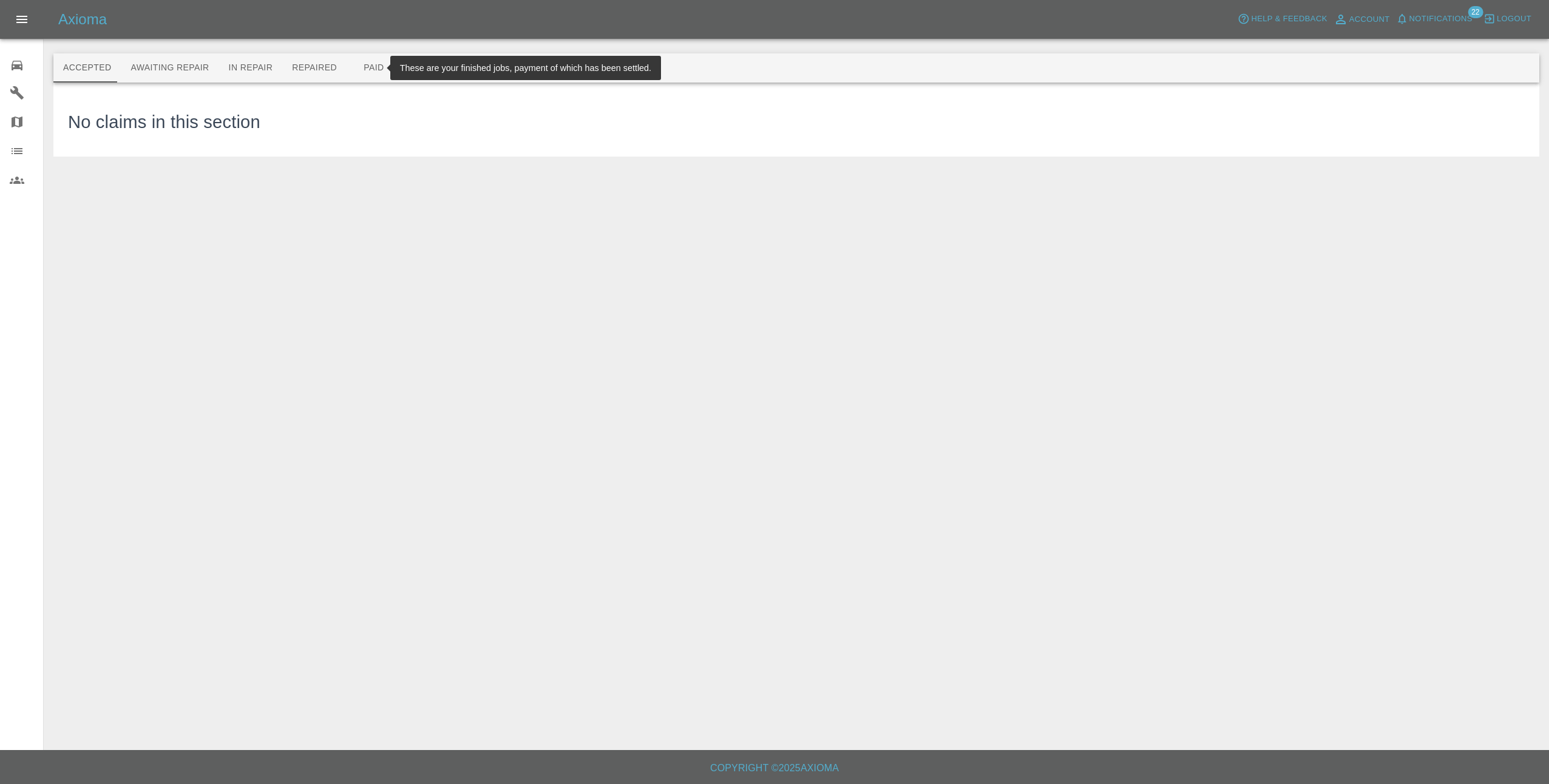
click at [347, 60] on button "Paid" at bounding box center [373, 68] width 54 height 29
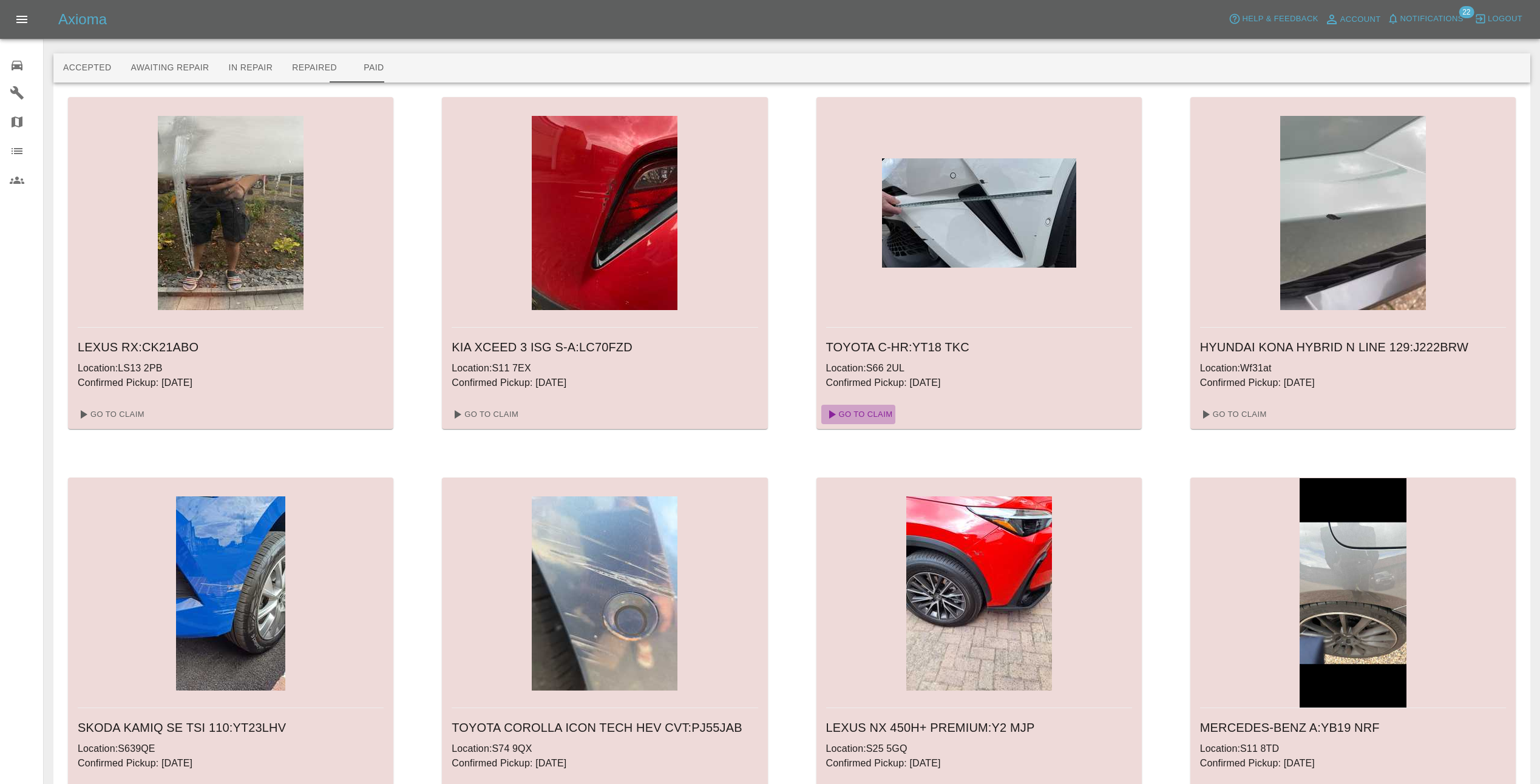
click at [861, 412] on link "Go To Claim" at bounding box center [858, 414] width 74 height 19
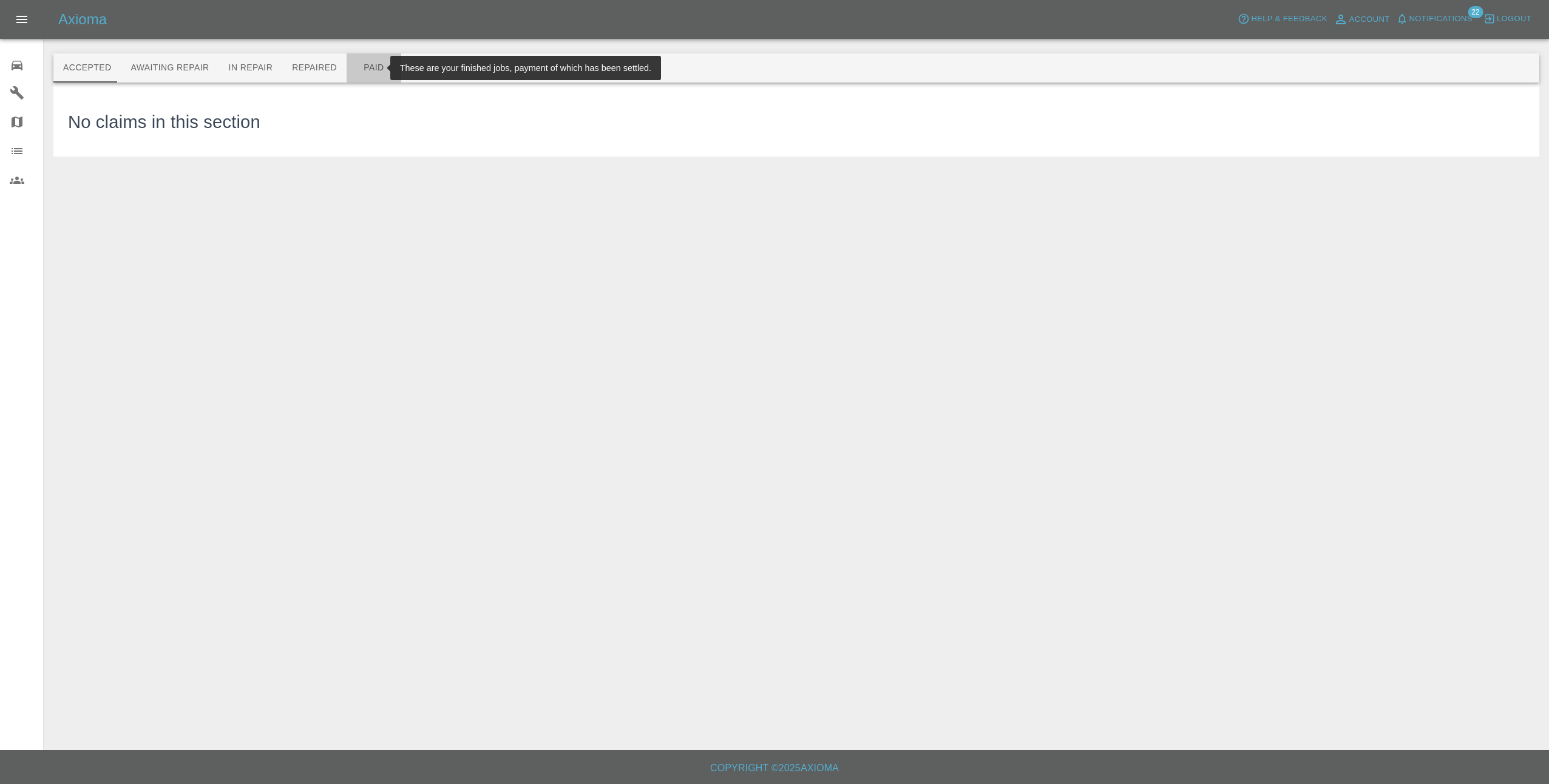
click at [351, 67] on button "Paid" at bounding box center [373, 68] width 54 height 29
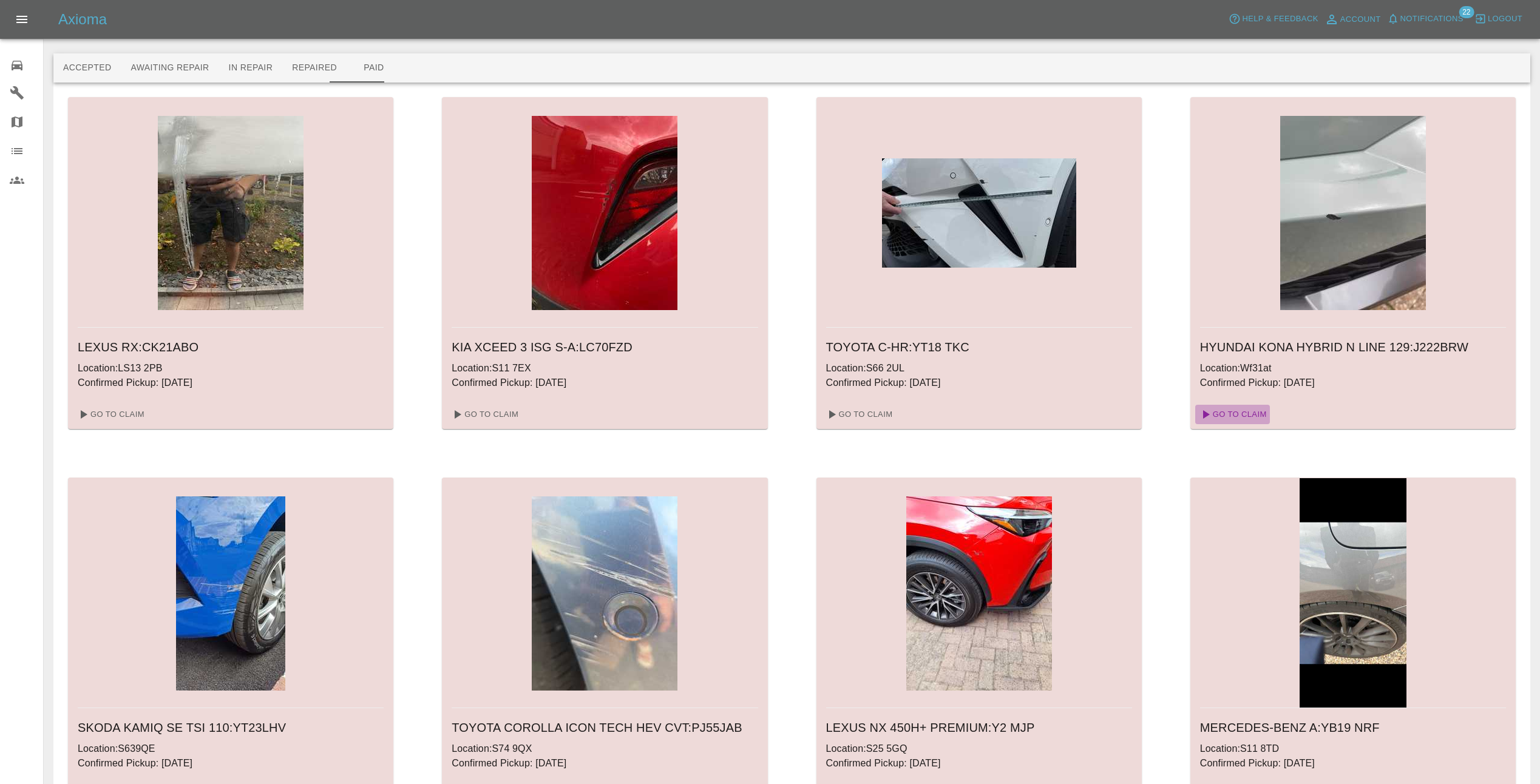
click at [1245, 419] on link "Go To Claim" at bounding box center [1232, 414] width 74 height 19
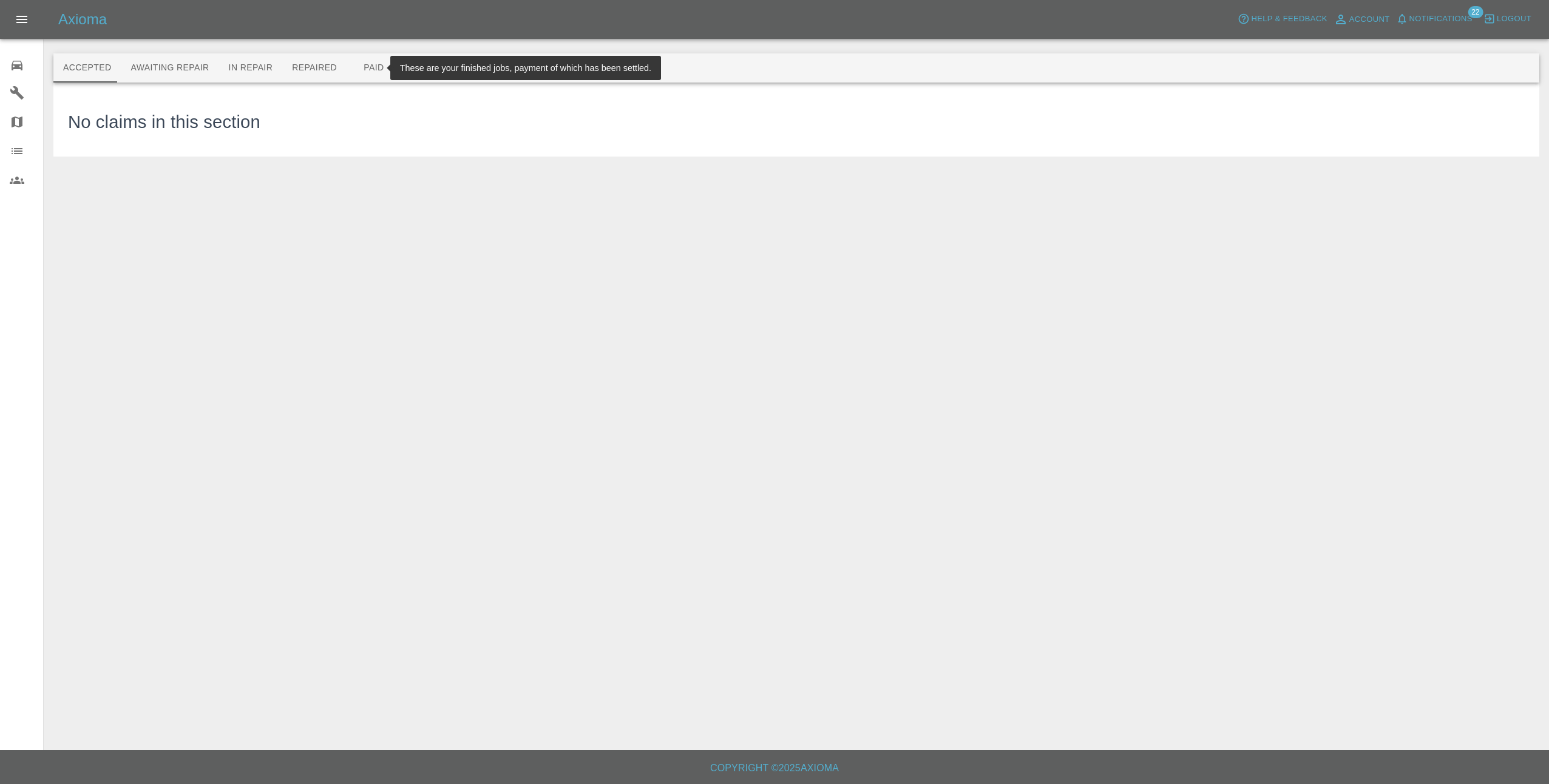
click at [355, 62] on button "Paid" at bounding box center [373, 68] width 54 height 29
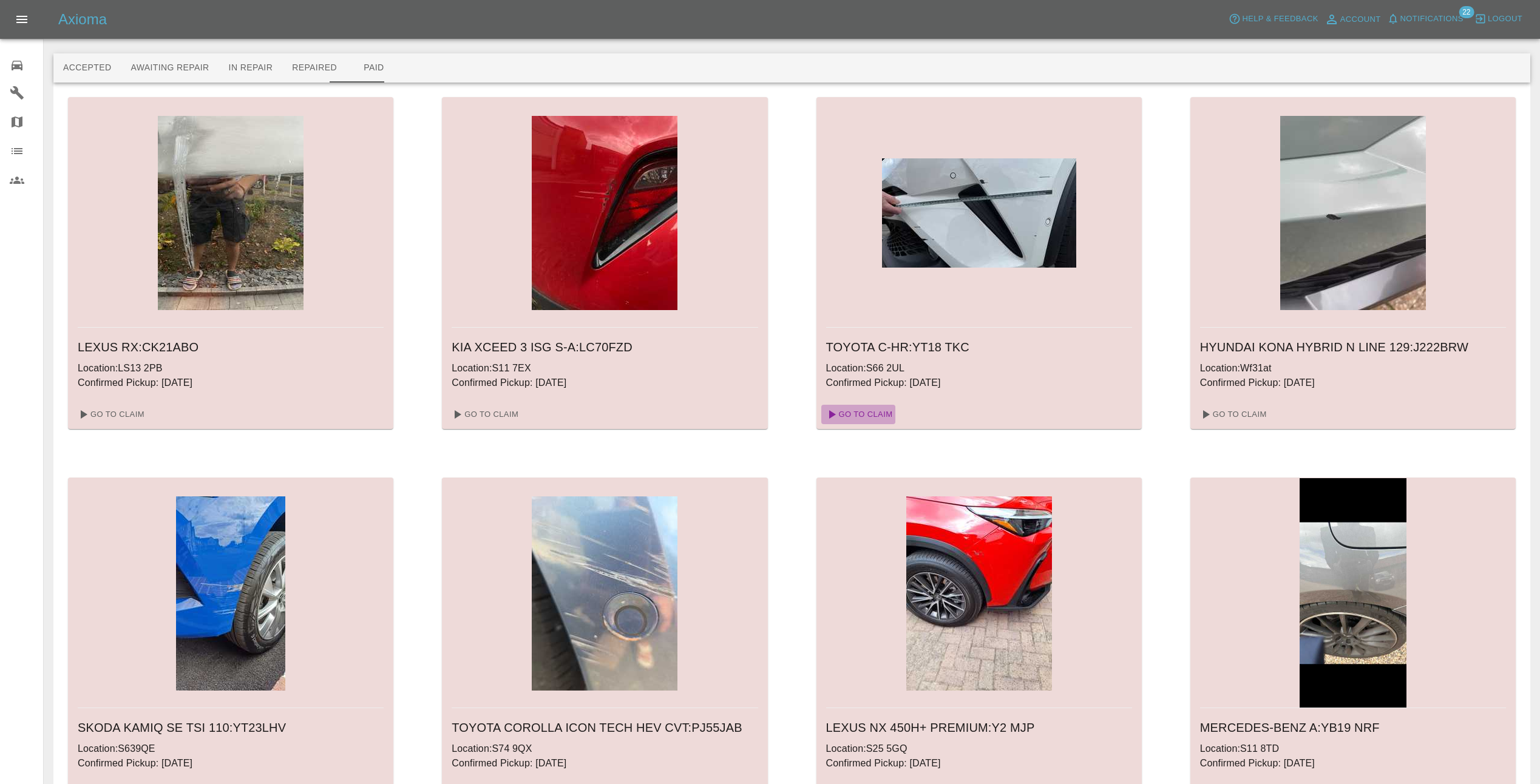
click at [886, 421] on link "Go To Claim" at bounding box center [858, 414] width 74 height 19
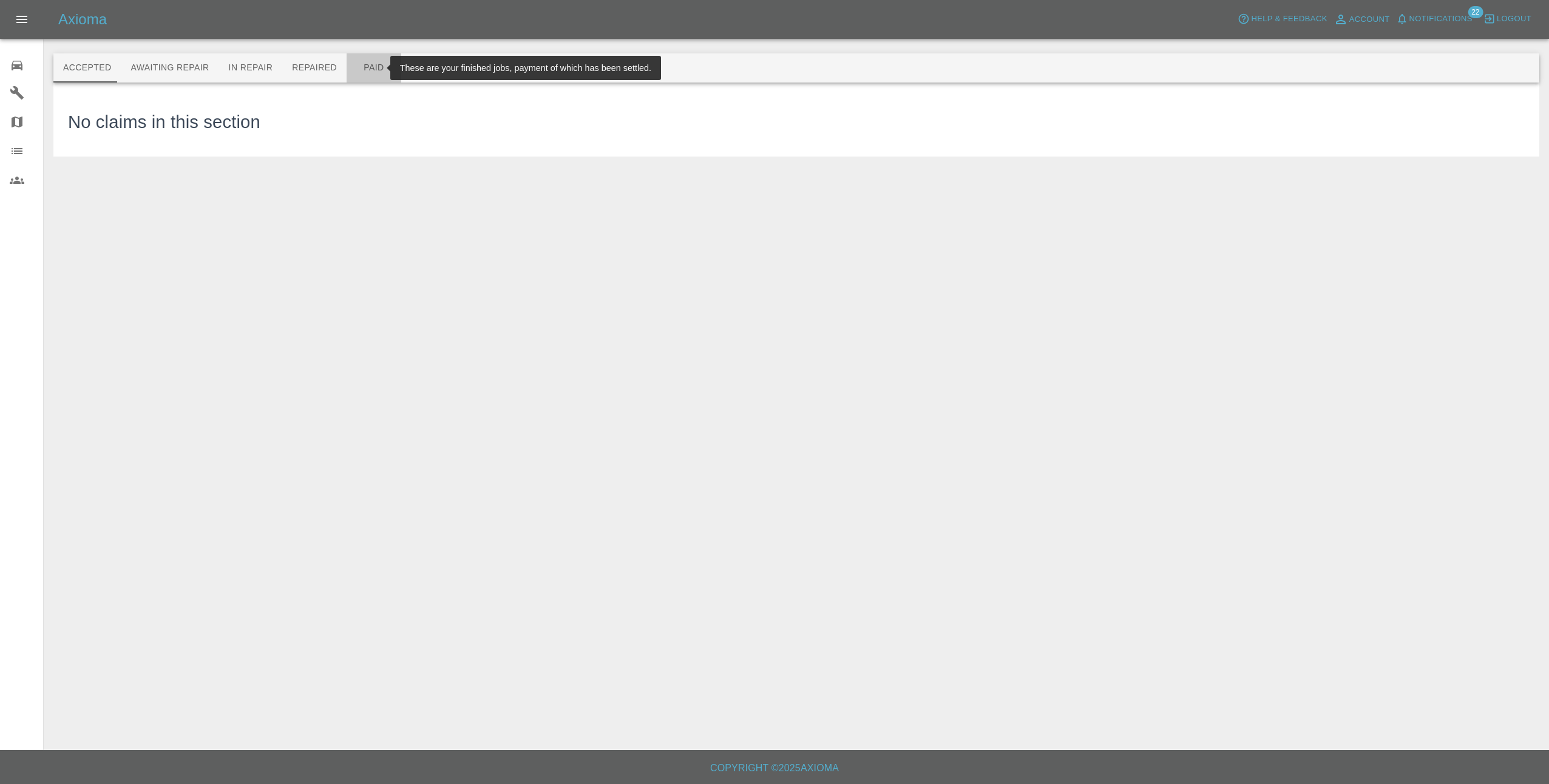
click at [359, 67] on button "Paid" at bounding box center [373, 68] width 54 height 29
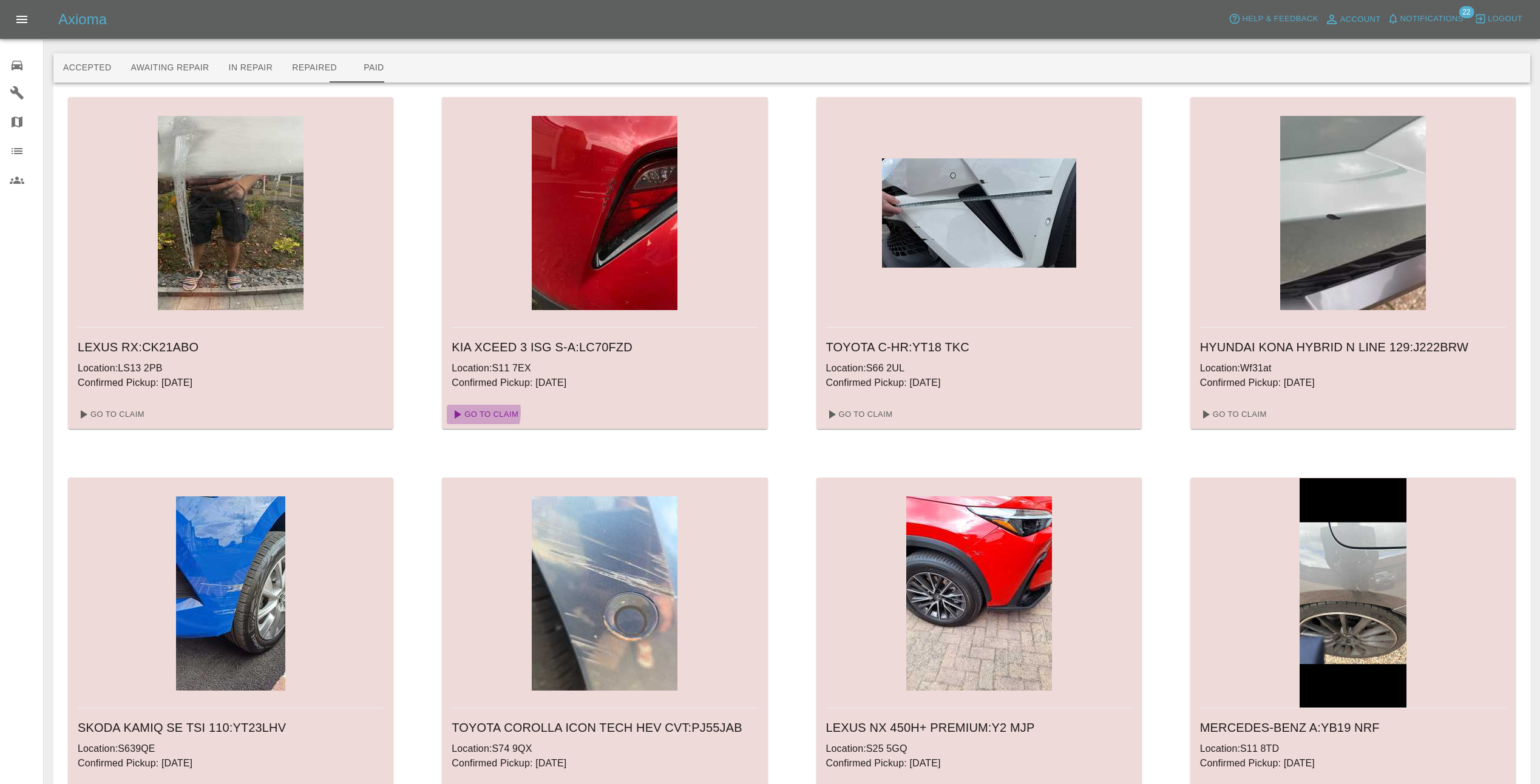
click at [473, 412] on link "Go To Claim" at bounding box center [484, 414] width 74 height 19
